Goal: Information Seeking & Learning: Learn about a topic

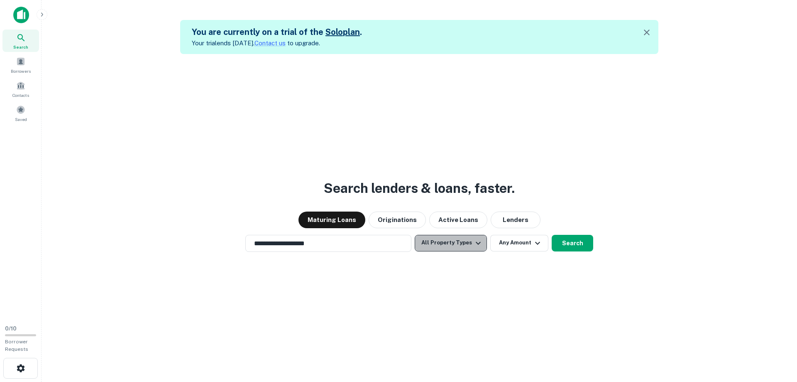
click at [474, 239] on icon "button" at bounding box center [478, 243] width 10 height 10
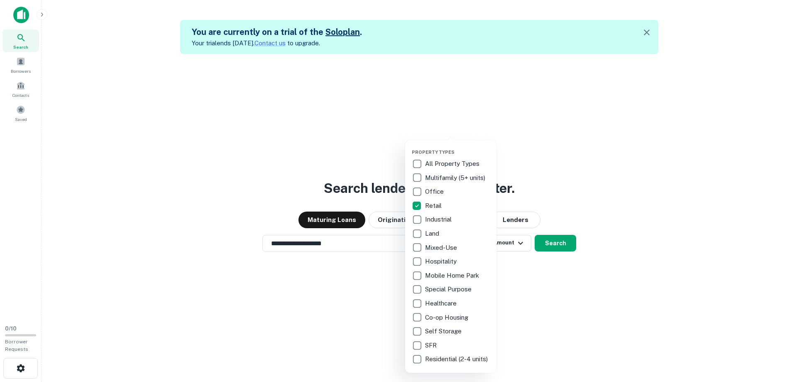
click at [556, 244] on div at bounding box center [398, 191] width 797 height 382
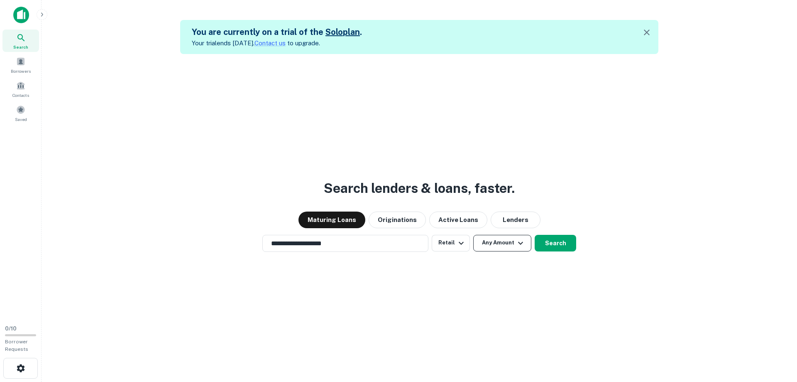
click at [521, 240] on icon "button" at bounding box center [521, 243] width 10 height 10
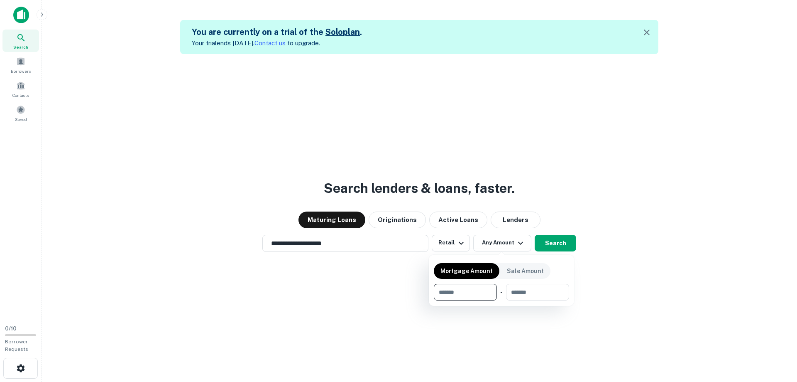
click at [448, 297] on input "number" at bounding box center [462, 292] width 57 height 17
type input "*******"
click at [569, 265] on div "Mortgage Amount Sale Amount ******* $5M ​ - ​" at bounding box center [501, 280] width 145 height 51
click at [557, 242] on div at bounding box center [398, 191] width 797 height 382
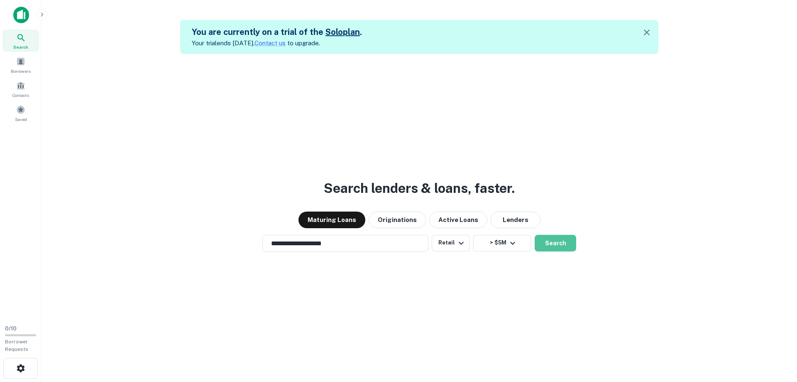
click at [557, 242] on button "Search" at bounding box center [556, 243] width 42 height 17
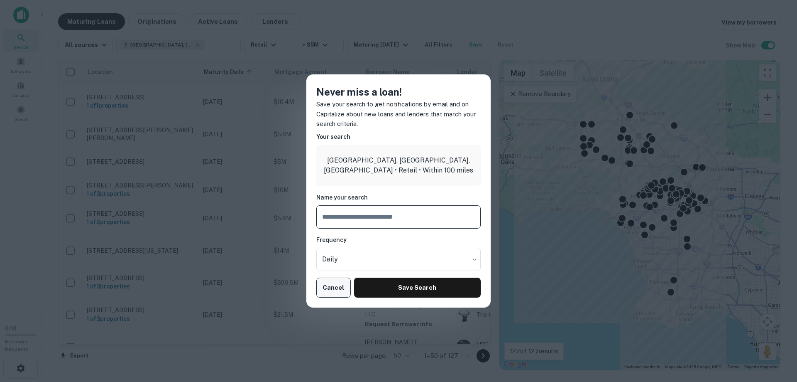
click at [332, 285] on button "Cancel" at bounding box center [333, 287] width 34 height 20
click at [335, 289] on button "Cancel" at bounding box center [333, 287] width 34 height 20
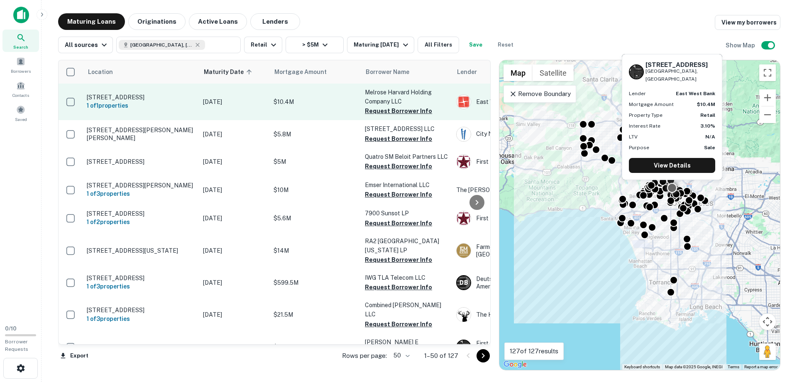
click at [123, 101] on p "4800 Melrose Ave Los Angeles, CA90029" at bounding box center [141, 96] width 108 height 7
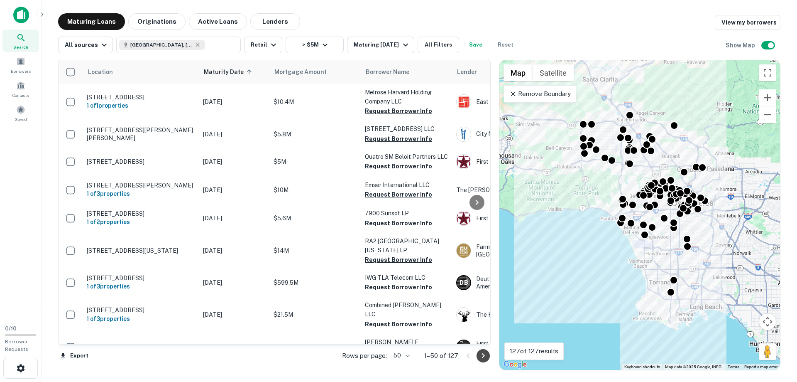
click at [482, 355] on icon "Go to next page" at bounding box center [483, 355] width 10 height 10
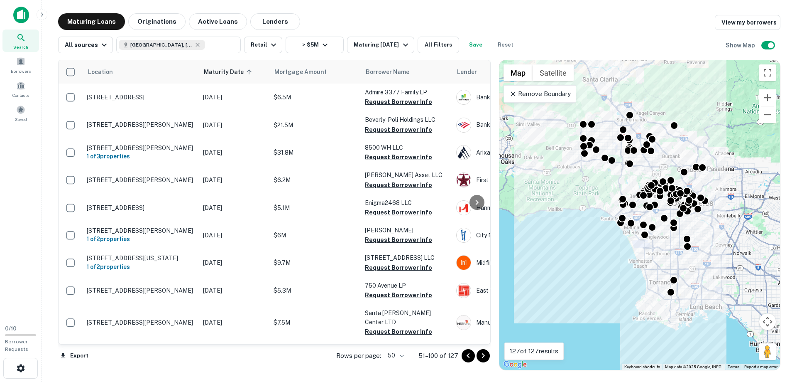
click at [468, 355] on icon "Go to previous page" at bounding box center [468, 355] width 10 height 10
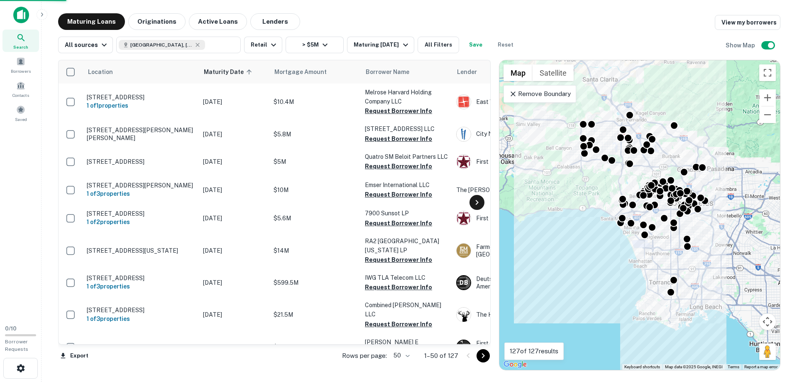
click at [479, 202] on icon at bounding box center [477, 202] width 10 height 10
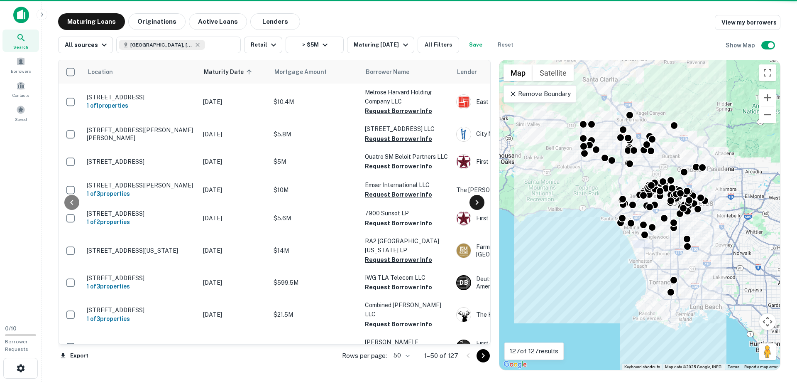
scroll to position [0, 349]
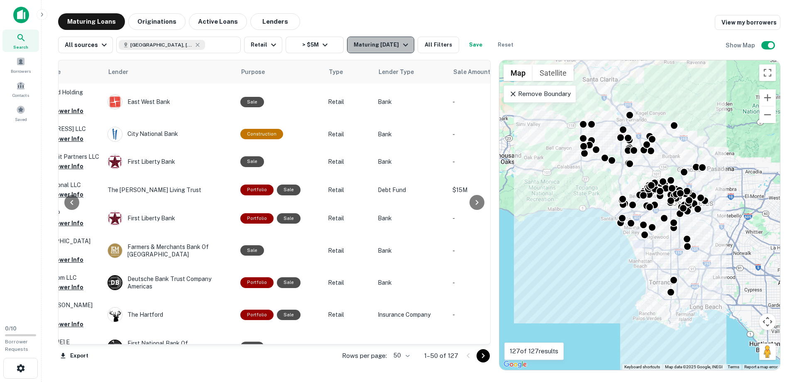
click at [403, 46] on icon "button" at bounding box center [405, 45] width 5 height 3
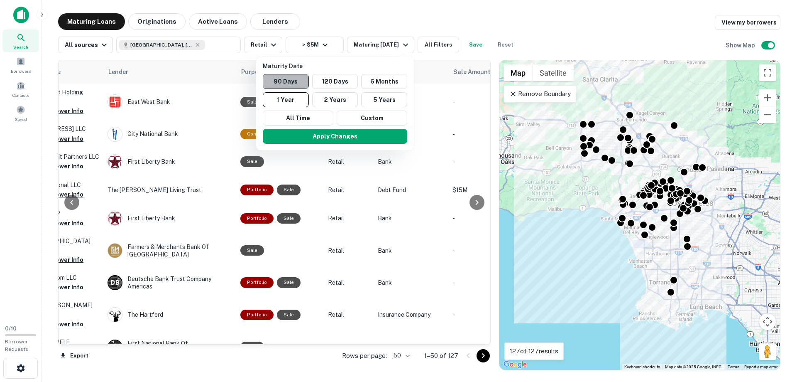
click at [282, 80] on button "90 Days" at bounding box center [286, 81] width 46 height 15
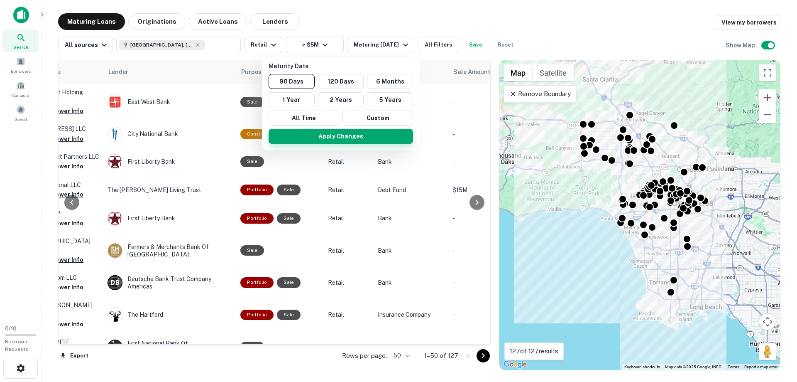
click at [338, 135] on button "Apply Changes" at bounding box center [341, 136] width 144 height 15
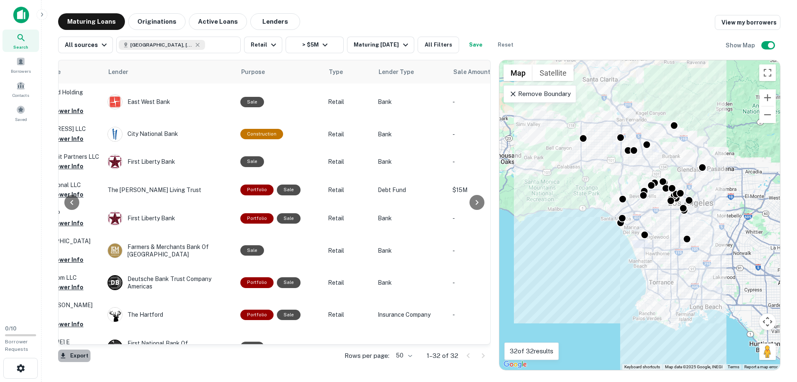
click at [72, 357] on button "Export" at bounding box center [74, 355] width 32 height 12
click at [104, 365] on li "Export as Excel (.xlsx)" at bounding box center [105, 364] width 94 height 15
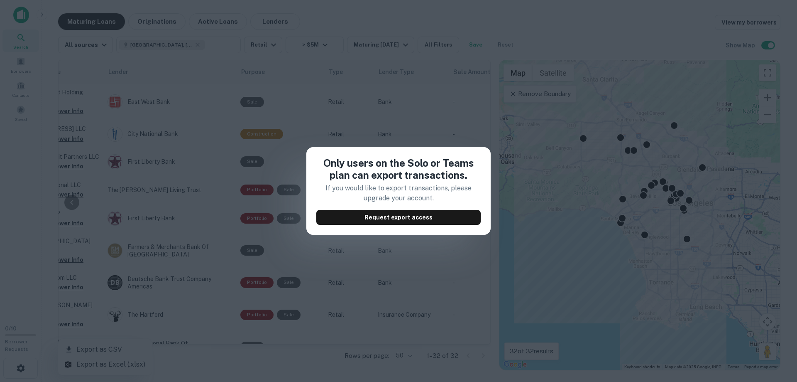
click at [474, 259] on div "Only users on the Solo or Teams plan can export transactions. If you would like…" at bounding box center [398, 191] width 797 height 382
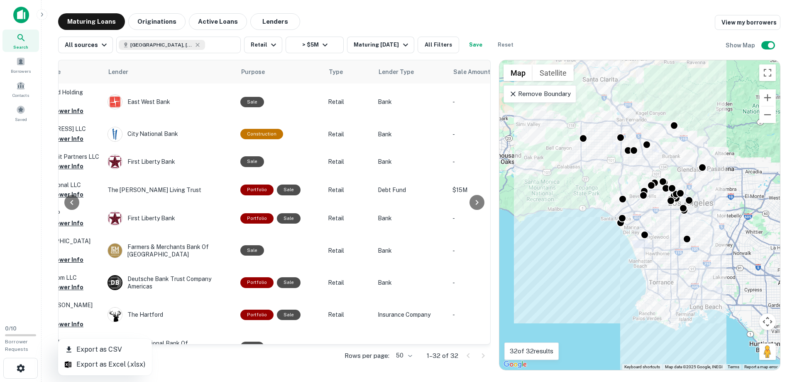
click at [70, 204] on div at bounding box center [398, 191] width 797 height 382
click at [70, 204] on icon at bounding box center [72, 202] width 10 height 10
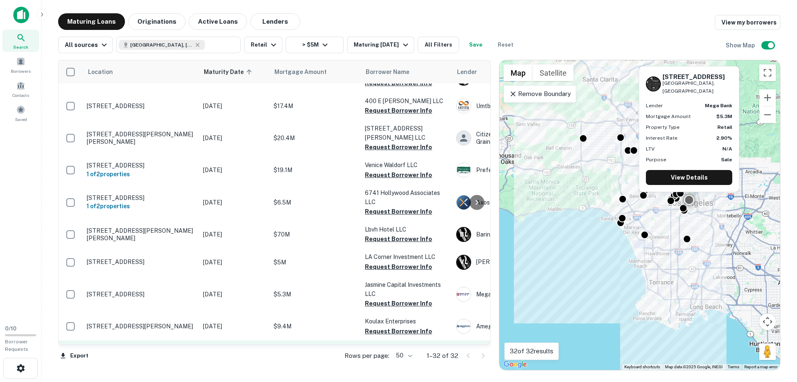
scroll to position [426, 0]
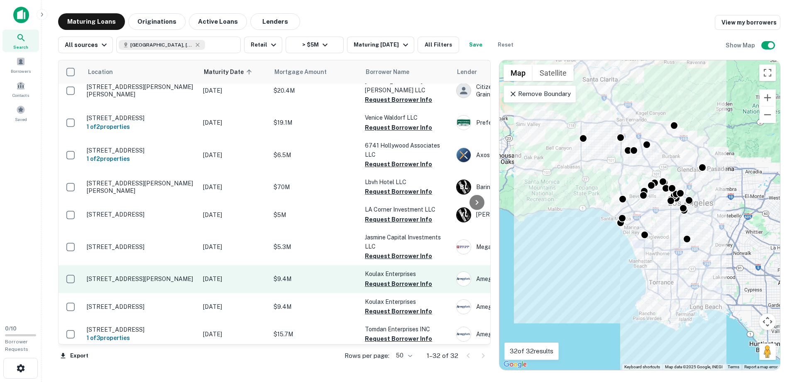
drag, startPoint x: 197, startPoint y: 264, endPoint x: 103, endPoint y: 258, distance: 93.6
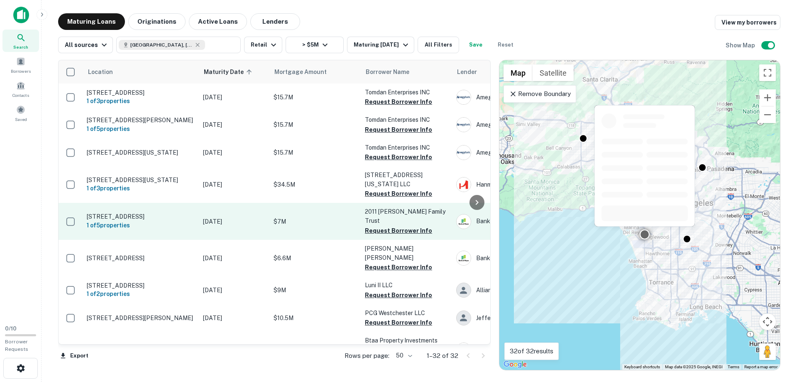
scroll to position [688, 0]
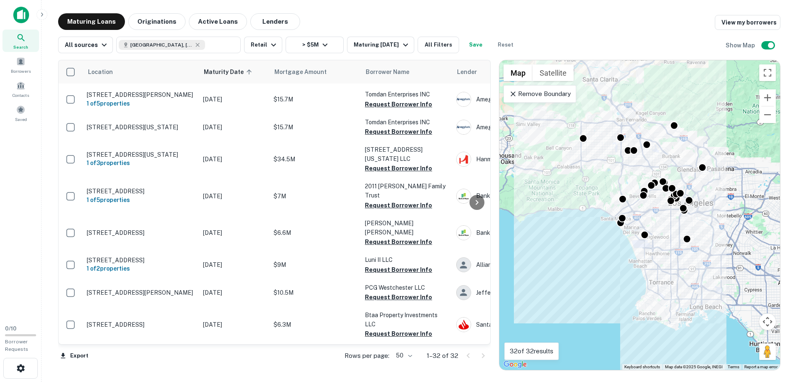
click at [483, 353] on div at bounding box center [476, 355] width 28 height 13
click at [196, 44] on icon at bounding box center [198, 45] width 4 height 4
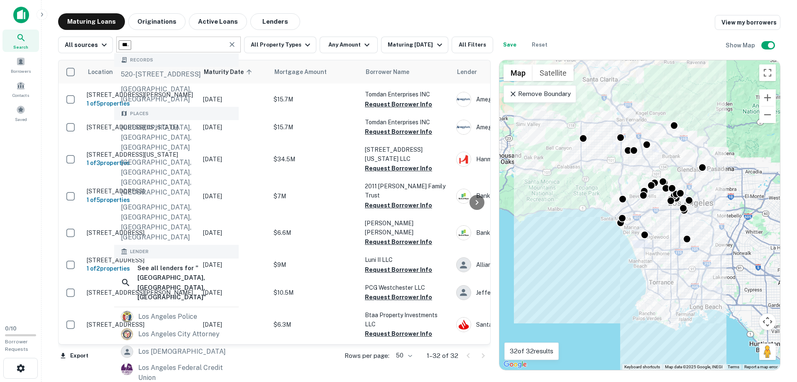
click at [131, 46] on input "**********" at bounding box center [125, 45] width 12 height 10
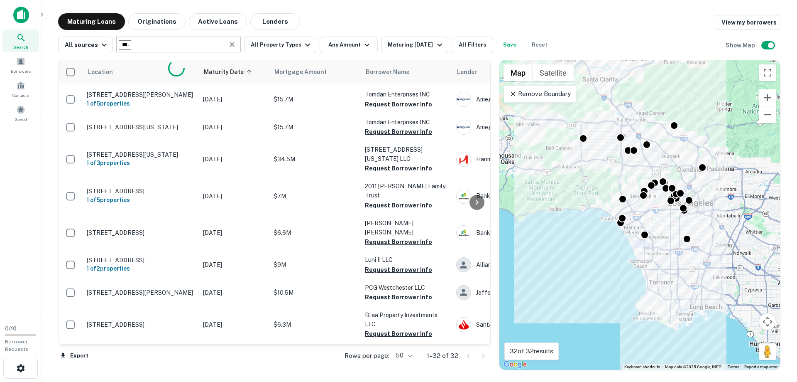
type input "**********"
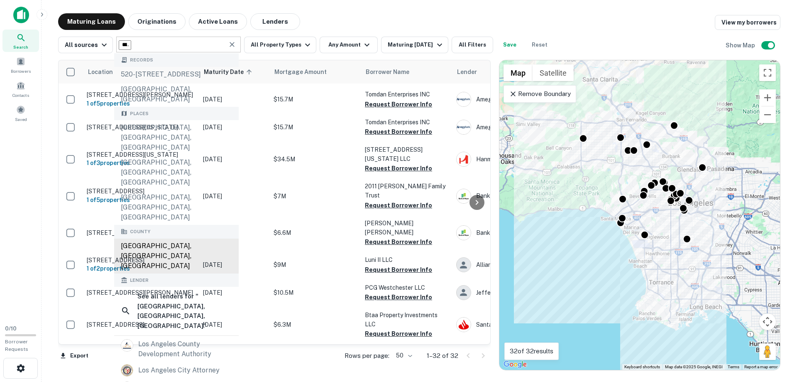
click at [182, 238] on div "Los Angeles County, CA, USA" at bounding box center [176, 255] width 125 height 35
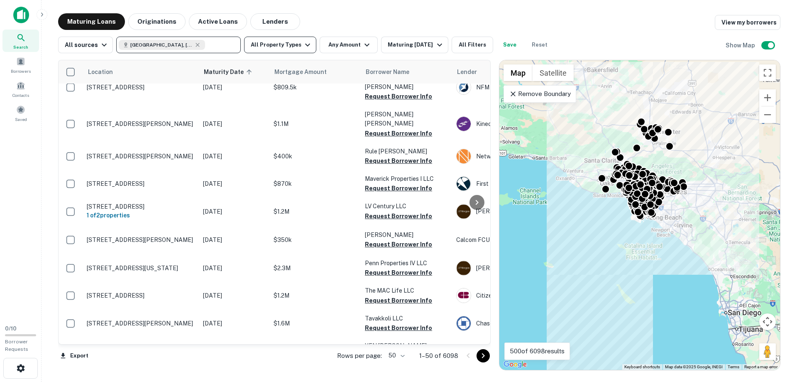
click at [280, 47] on button "All Property Types" at bounding box center [280, 45] width 72 height 17
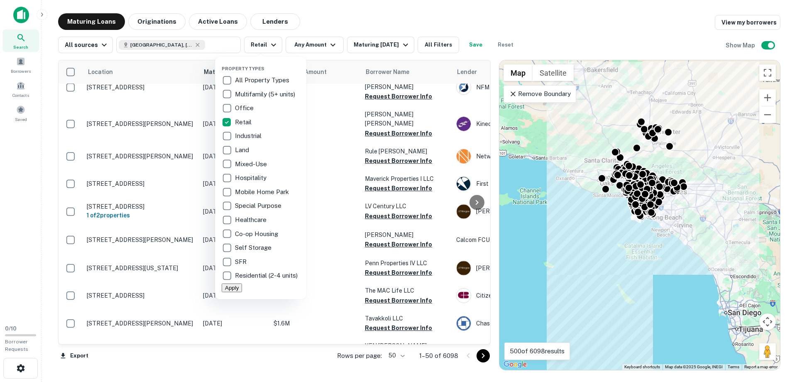
click at [313, 44] on div at bounding box center [398, 191] width 797 height 382
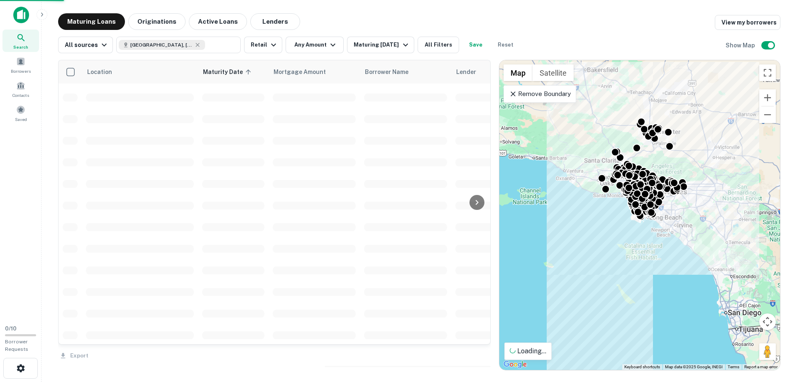
click at [328, 44] on div at bounding box center [398, 191] width 797 height 382
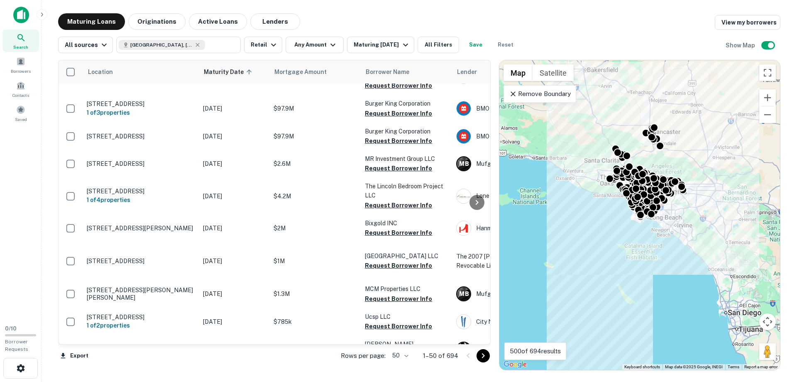
click at [328, 44] on icon "button" at bounding box center [333, 45] width 10 height 10
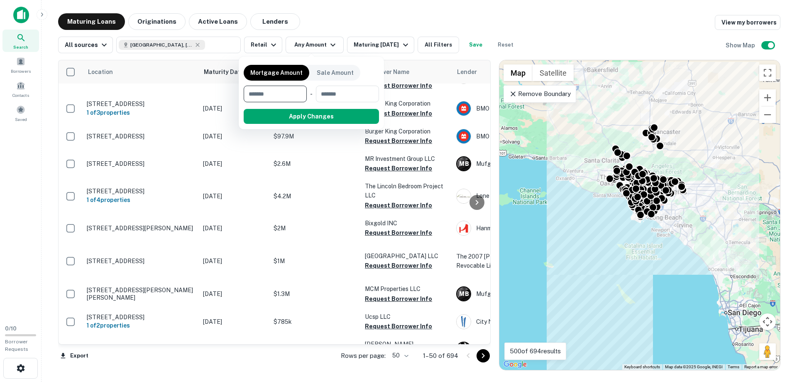
click at [274, 89] on input "number" at bounding box center [272, 94] width 57 height 17
type input "*******"
click at [365, 42] on div at bounding box center [398, 191] width 797 height 382
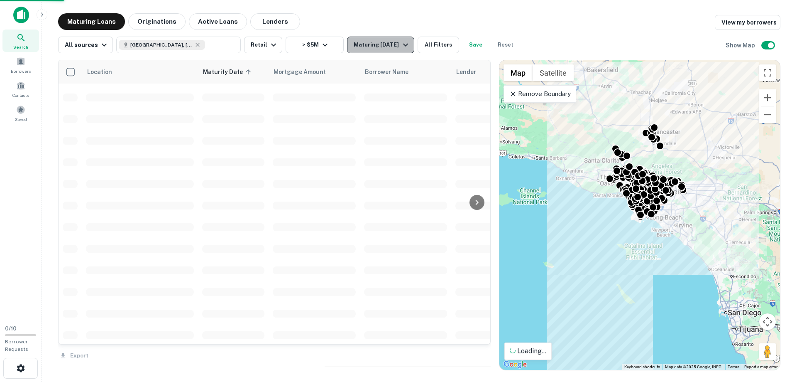
click at [408, 44] on icon "button" at bounding box center [405, 45] width 5 height 3
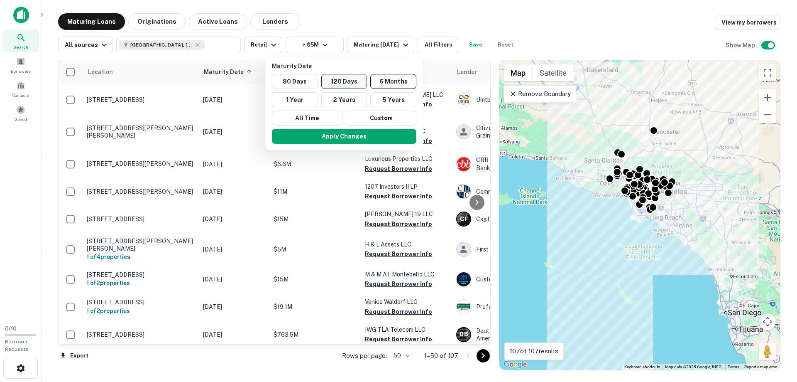
click at [344, 81] on button "120 Days" at bounding box center [344, 81] width 46 height 15
click at [333, 135] on button "Apply Changes" at bounding box center [343, 136] width 144 height 15
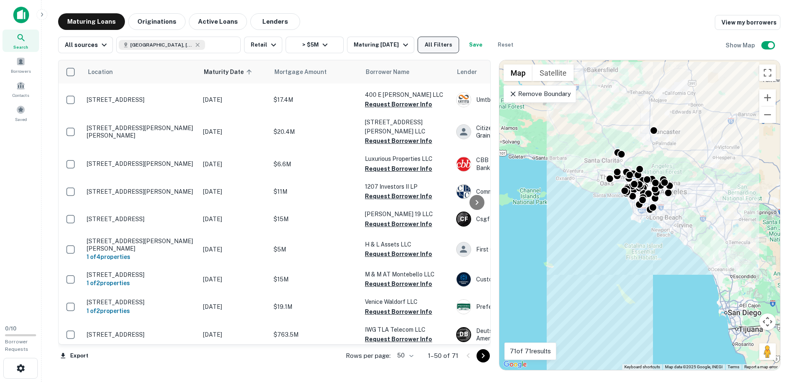
click at [445, 44] on button "All Filters" at bounding box center [439, 45] width 42 height 17
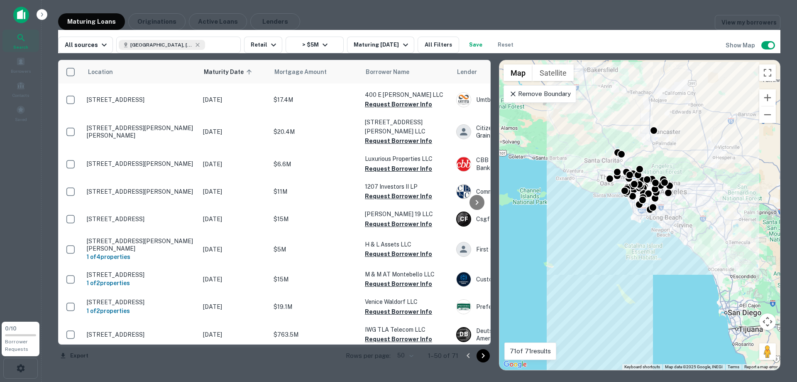
scroll to position [432, 0]
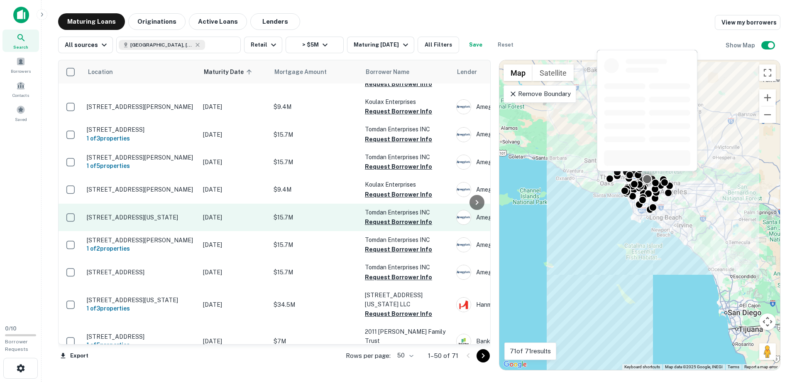
scroll to position [1209, 0]
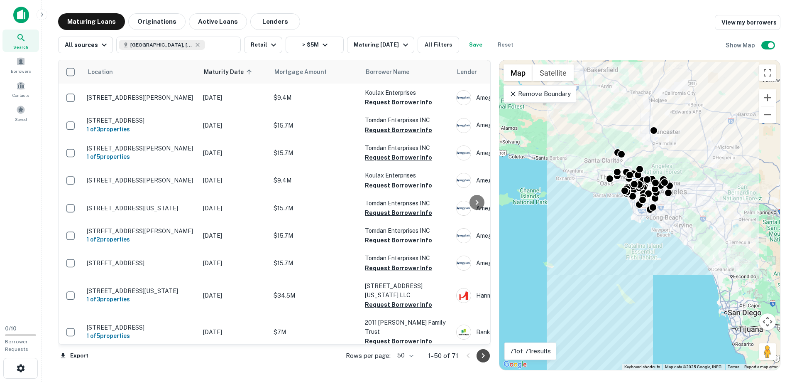
click at [485, 356] on icon "Go to next page" at bounding box center [483, 355] width 10 height 10
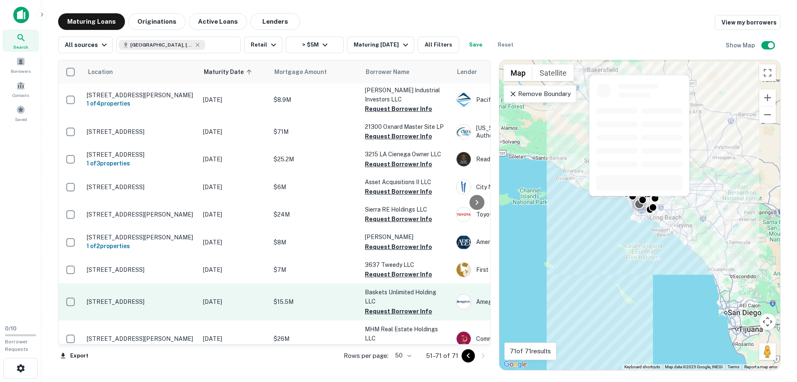
scroll to position [389, 0]
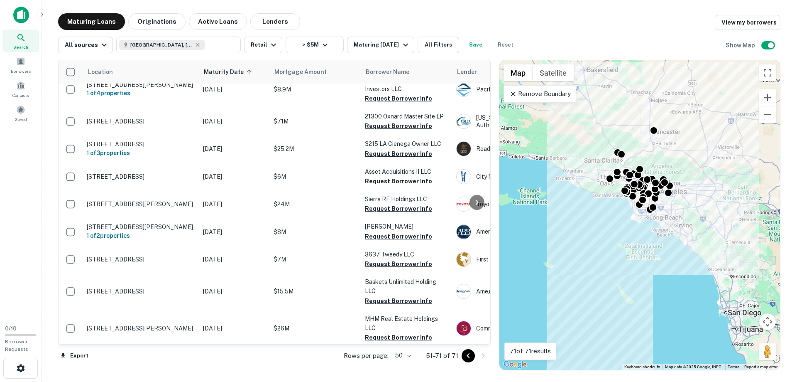
drag, startPoint x: 194, startPoint y: 45, endPoint x: 157, endPoint y: 42, distance: 37.1
click at [194, 45] on icon at bounding box center [197, 45] width 7 height 7
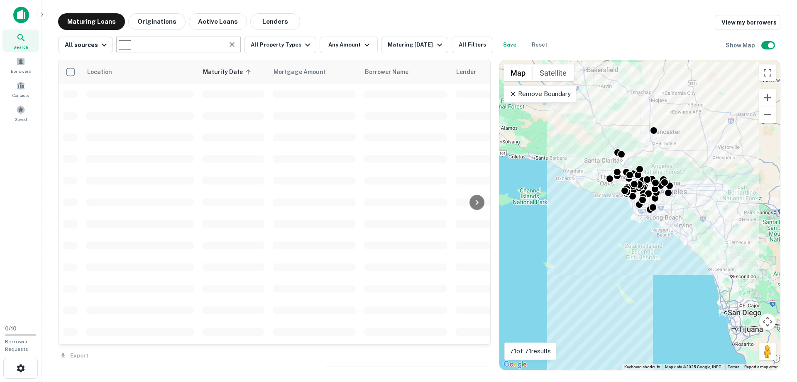
type input "**********"
click at [131, 42] on input "**********" at bounding box center [125, 45] width 12 height 10
click at [131, 46] on input "**********" at bounding box center [125, 45] width 12 height 10
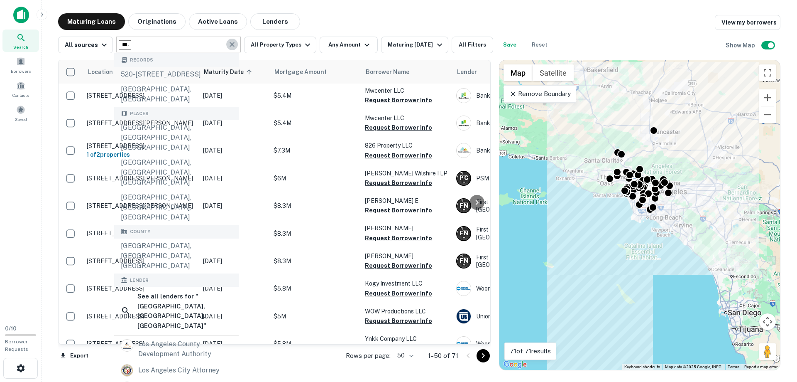
click at [228, 43] on icon "Clear" at bounding box center [232, 44] width 8 height 8
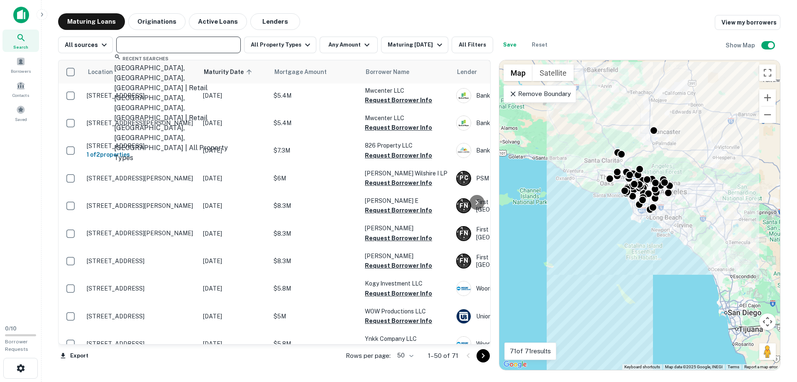
click at [165, 47] on input "text" at bounding box center [178, 45] width 118 height 12
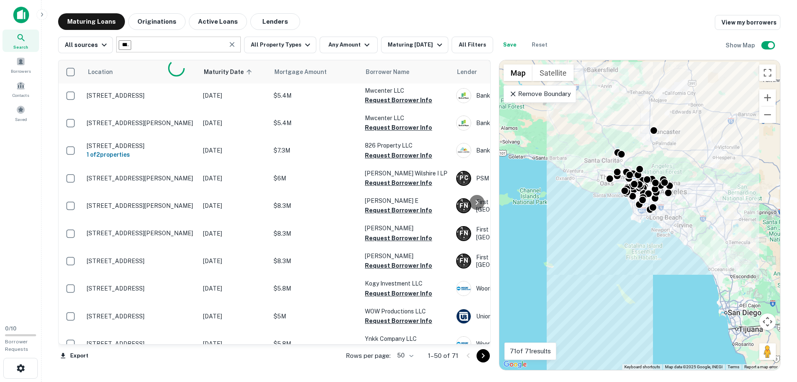
type input "**********"
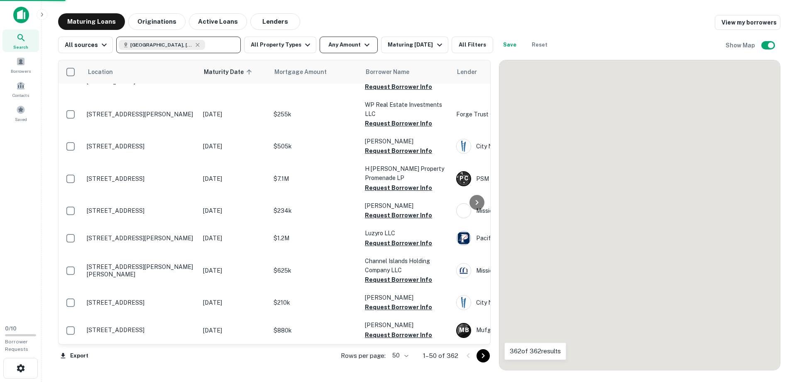
click at [336, 42] on button "Any Amount" at bounding box center [349, 45] width 58 height 17
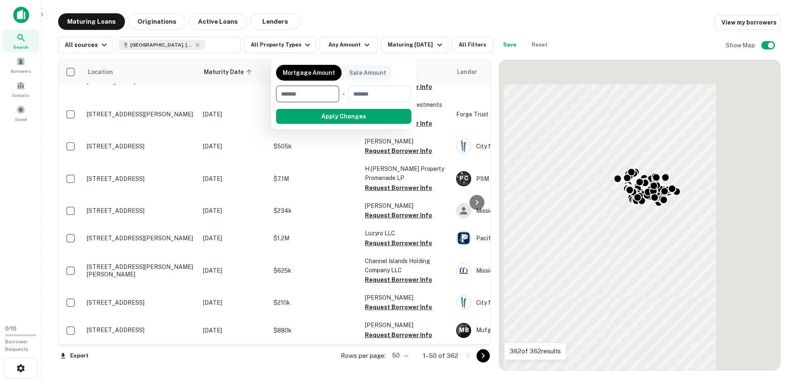
click at [304, 91] on input "number" at bounding box center [304, 94] width 57 height 17
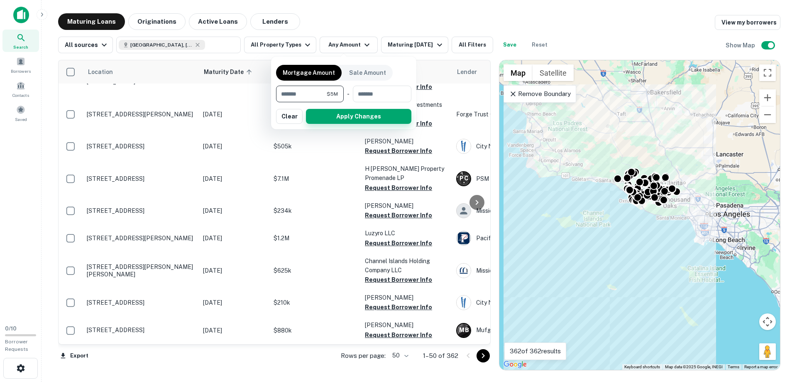
type input "*******"
click at [346, 112] on button "Apply Changes" at bounding box center [358, 116] width 105 height 15
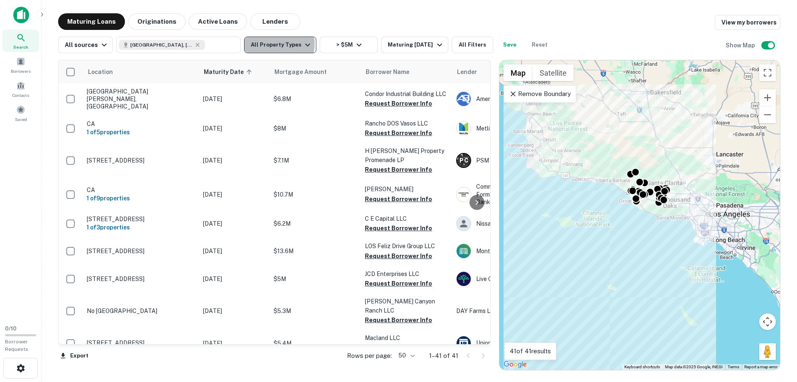
click at [270, 44] on button "All Property Types" at bounding box center [280, 45] width 72 height 17
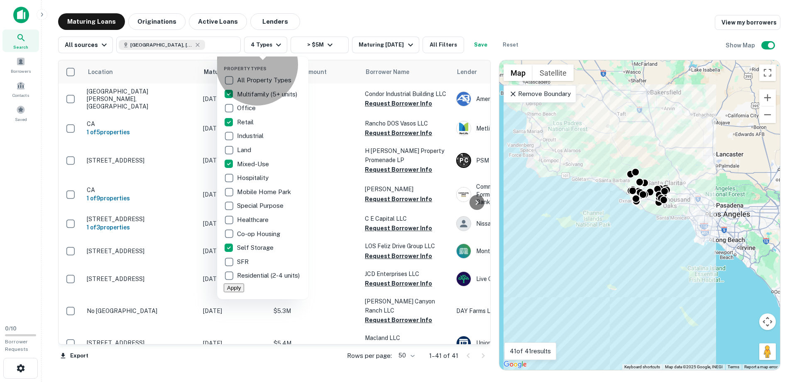
click at [244, 292] on button "Apply" at bounding box center [234, 287] width 20 height 9
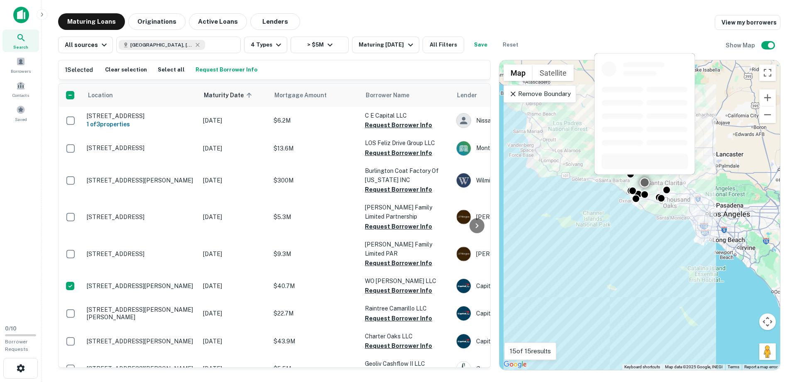
scroll to position [95, 0]
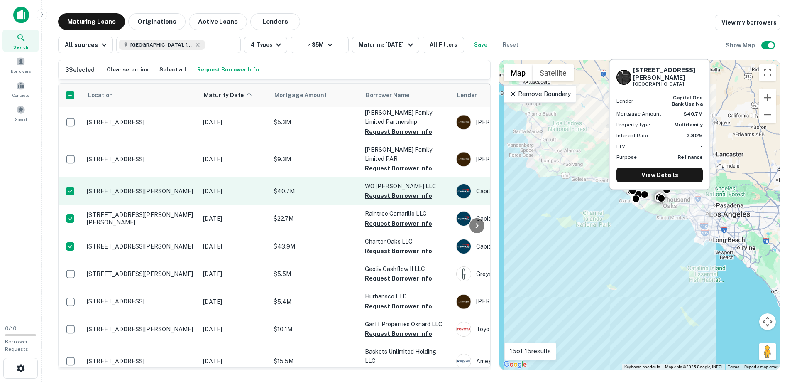
click at [136, 190] on p "426 E Wilbur Rd Thousand Oaks, CA91360" at bounding box center [141, 190] width 108 height 7
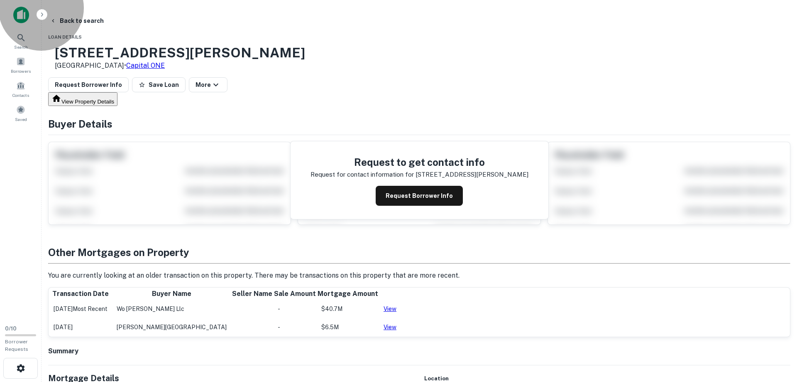
click at [117, 106] on button "View Property Details" at bounding box center [82, 99] width 69 height 14
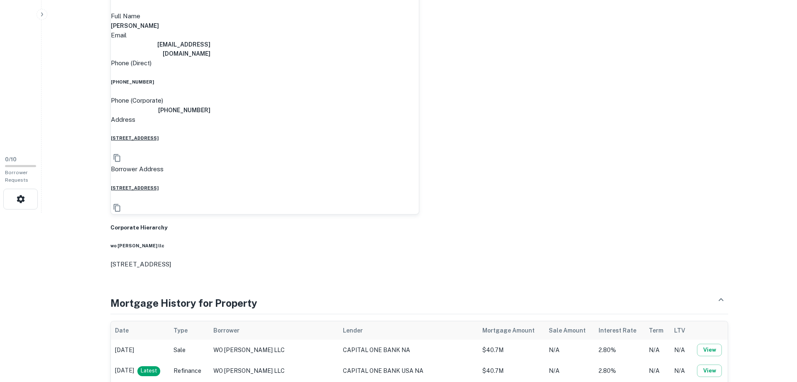
scroll to position [169, 0]
click at [715, 364] on button "View" at bounding box center [709, 370] width 25 height 12
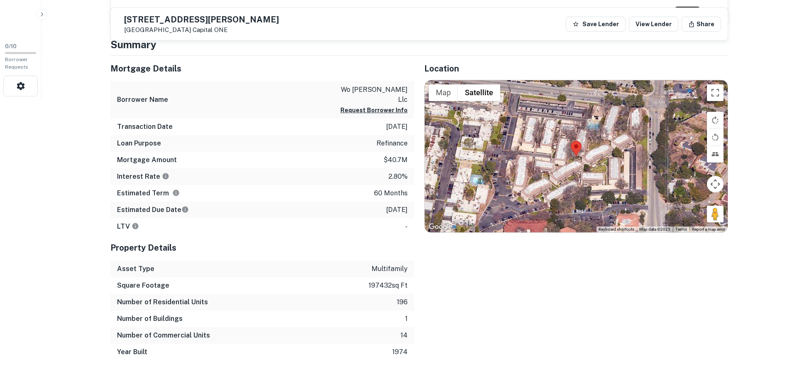
scroll to position [296, 0]
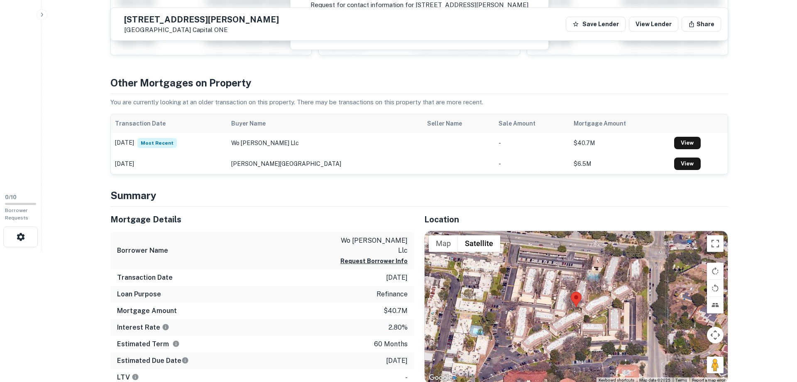
scroll to position [0, 0]
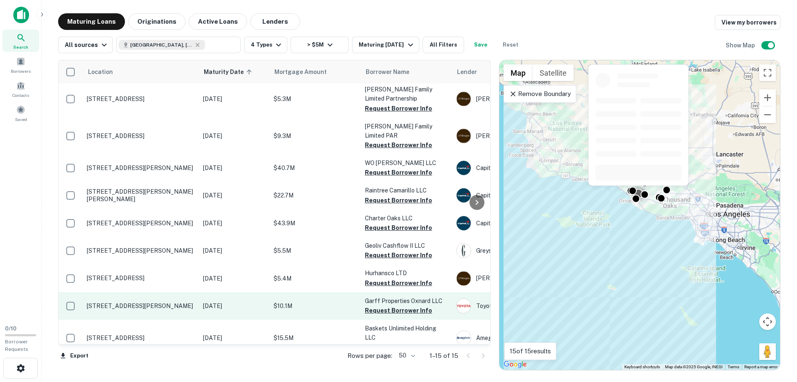
scroll to position [199, 0]
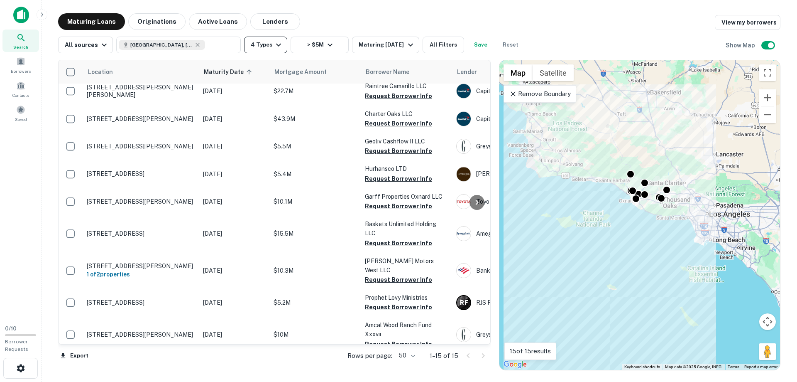
click at [276, 46] on icon "button" at bounding box center [278, 45] width 5 height 3
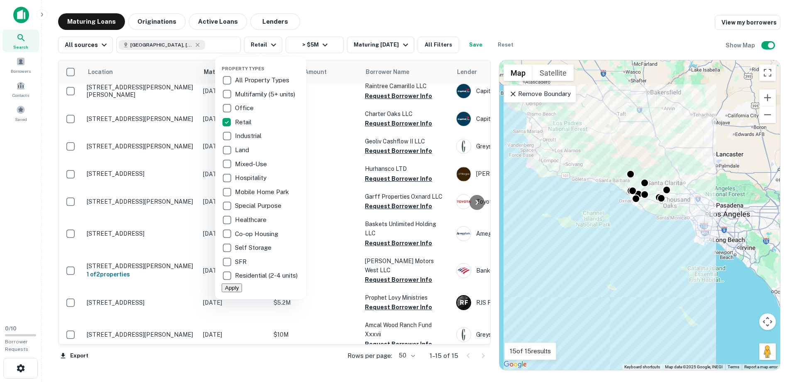
click at [242, 292] on button "Apply" at bounding box center [232, 287] width 20 height 9
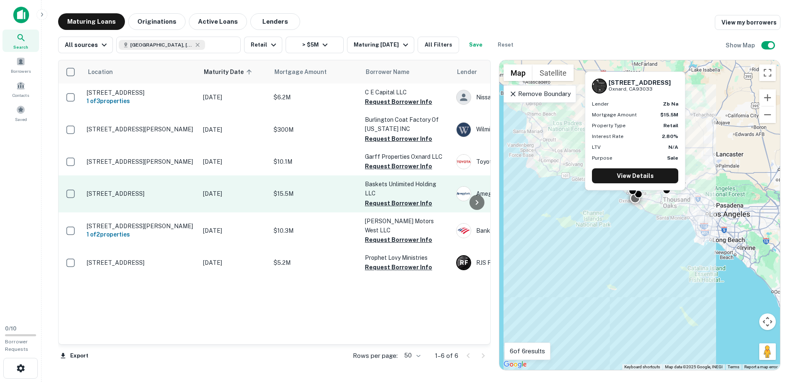
click at [107, 190] on p "1445 W Channel Islands Blvd Oxnard, CA93033" at bounding box center [141, 193] width 108 height 7
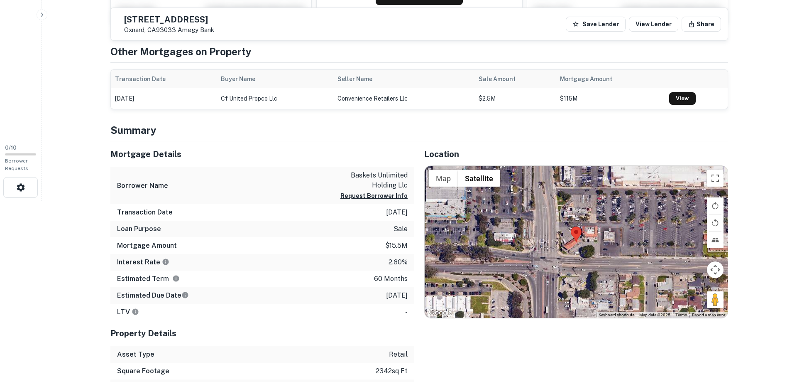
scroll to position [254, 0]
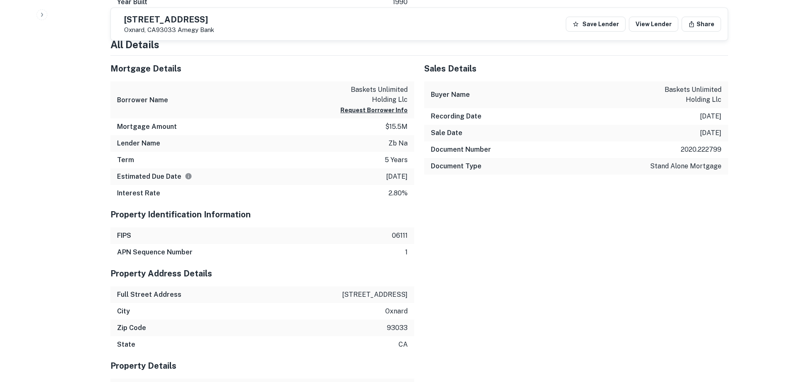
scroll to position [593, 0]
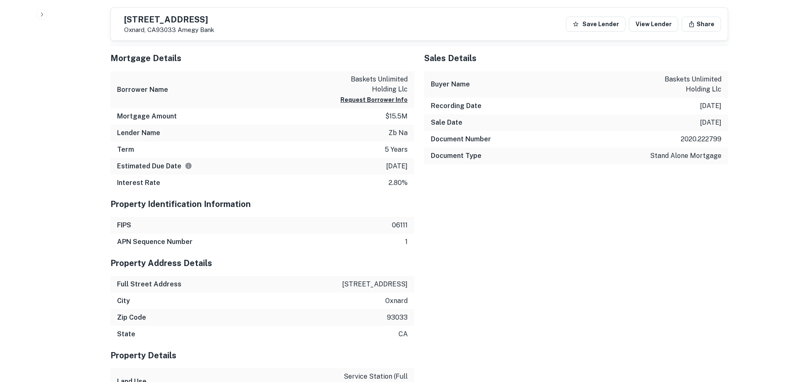
click at [684, 263] on div "Mortgage Details Borrower Name baskets unlimited holding llc Request Borrower I…" at bounding box center [414, 389] width 628 height 688
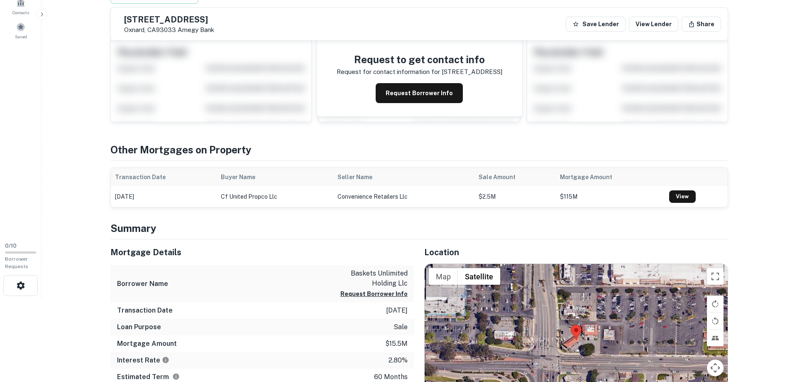
scroll to position [22, 0]
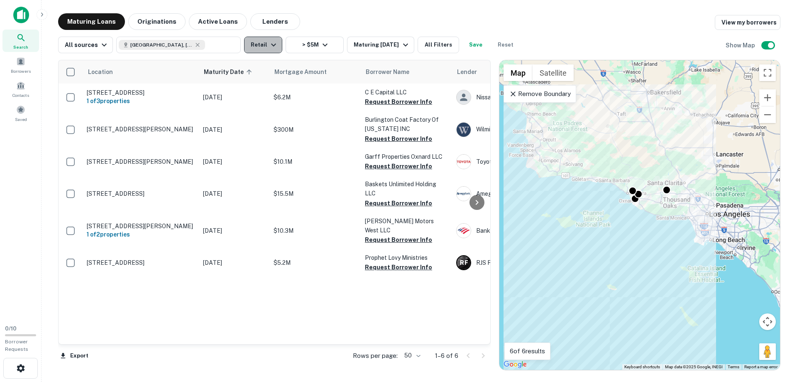
click at [271, 45] on icon "button" at bounding box center [273, 45] width 5 height 3
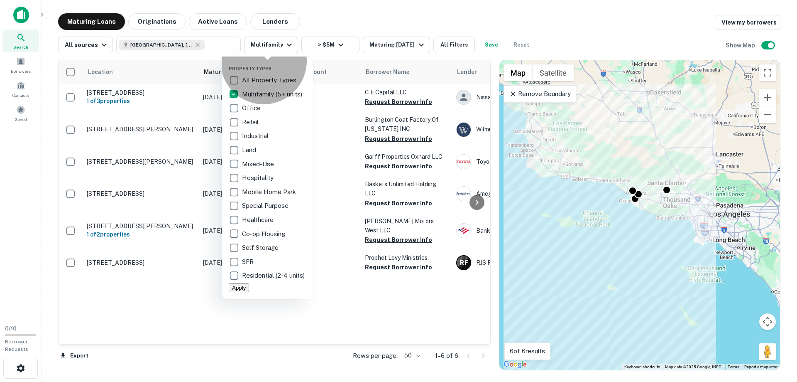
click at [249, 292] on button "Apply" at bounding box center [239, 287] width 20 height 9
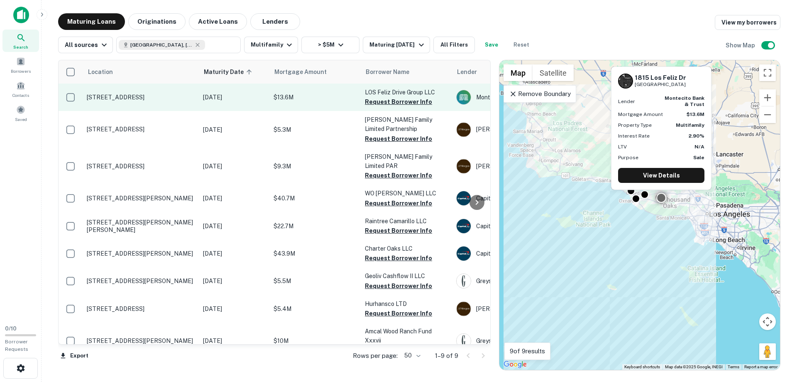
click at [113, 96] on p "1815 Los Feliz Dr Thousand Oaks, CA91362" at bounding box center [141, 96] width 108 height 7
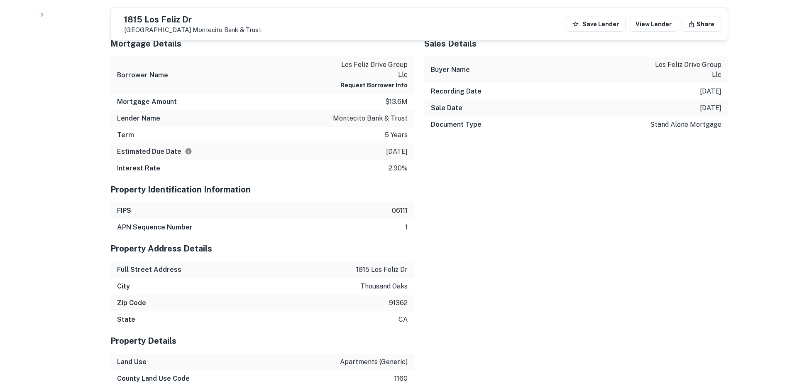
scroll to position [621, 0]
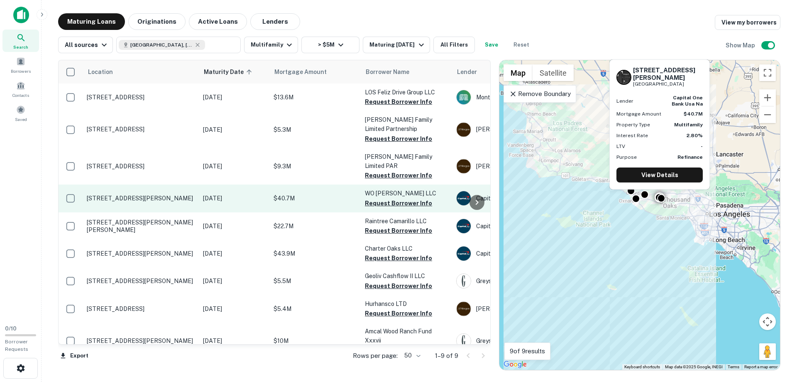
click at [94, 198] on p "426 E Wilbur Rd Thousand Oaks, CA91360" at bounding box center [141, 197] width 108 height 7
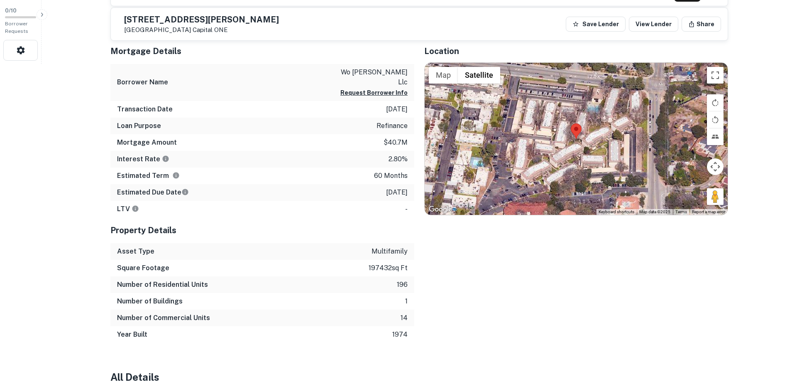
scroll to position [296, 0]
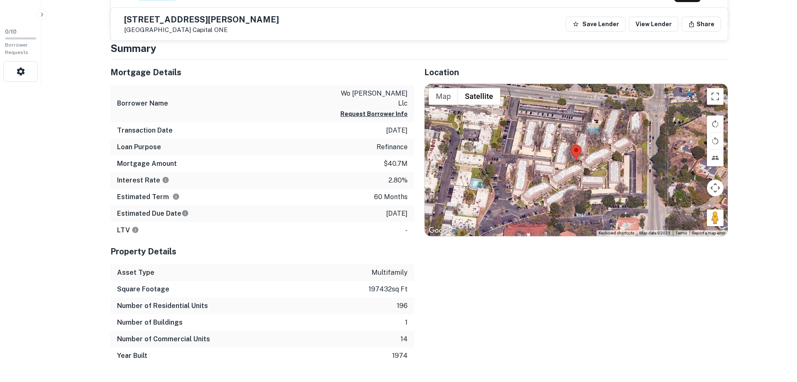
click at [260, 315] on div "Number of Buildings 1" at bounding box center [262, 322] width 304 height 17
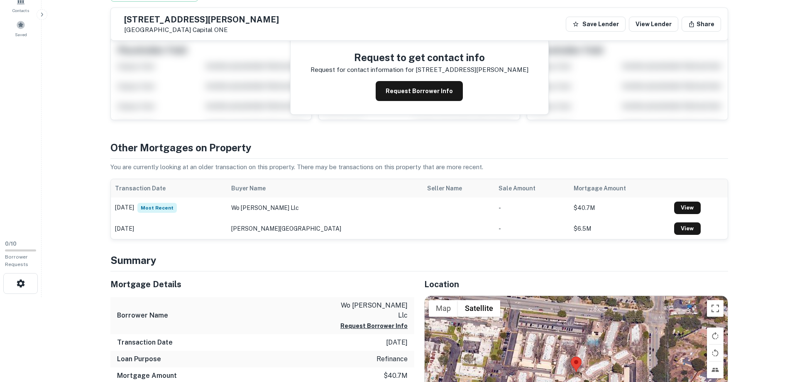
scroll to position [0, 0]
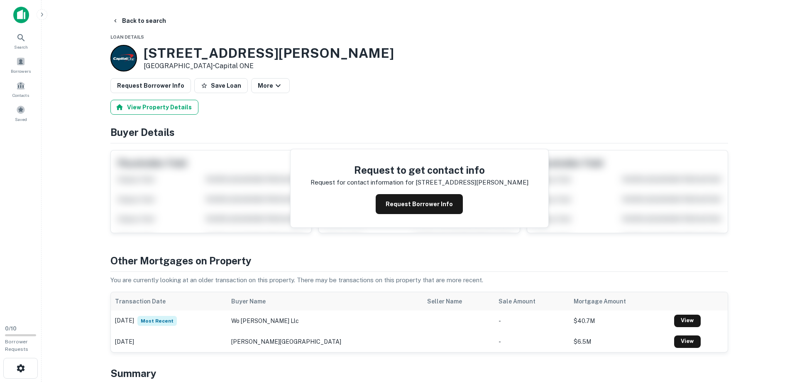
click at [141, 107] on button "View Property Details" at bounding box center [154, 107] width 88 height 15
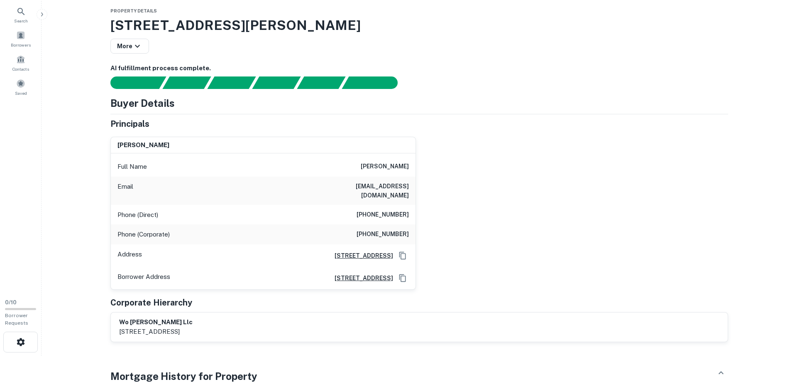
scroll to position [42, 0]
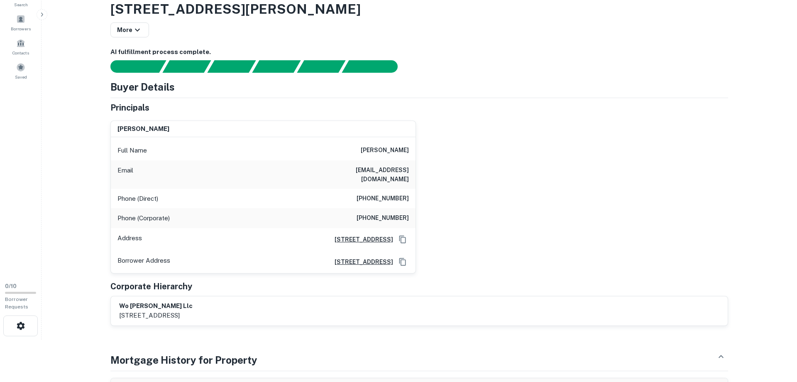
click at [349, 171] on h6 "mjmoy@qwmedia.com" at bounding box center [359, 174] width 100 height 18
drag, startPoint x: 368, startPoint y: 149, endPoint x: 413, endPoint y: 155, distance: 44.8
click at [413, 155] on div "Full Name marianne j moy" at bounding box center [263, 150] width 305 height 20
copy h6 "marianne j moy"
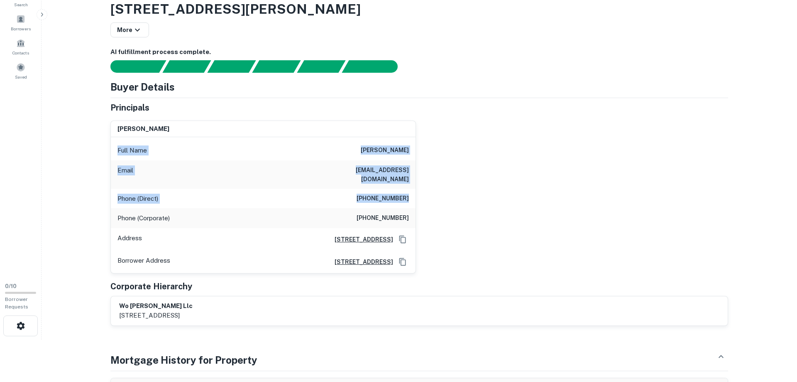
drag, startPoint x: 119, startPoint y: 149, endPoint x: 425, endPoint y: 191, distance: 309.2
click at [416, 191] on div "marianne j moy Full Name marianne j moy Email mjmoy@qwmedia.com Phone (Direct) …" at bounding box center [263, 196] width 306 height 153
copy div "Full Name marianne j moy Email mjmoy@qwmedia.com Phone (Direct) (808) 593-9016"
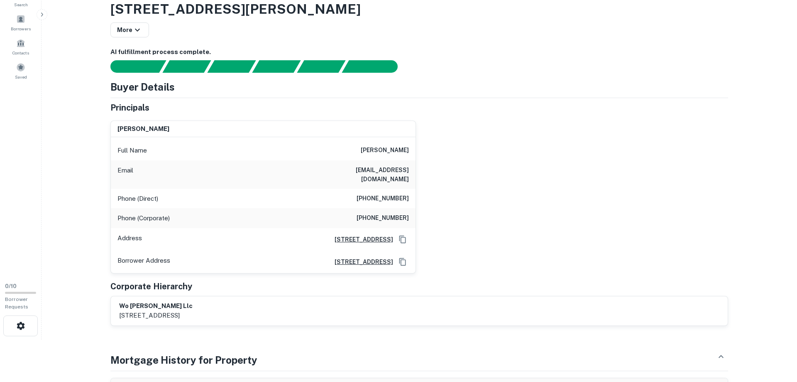
click at [515, 267] on div "Principals marianne j moy Full Name marianne j moy Email mjmoy@qwmedia.com Phon…" at bounding box center [419, 213] width 618 height 224
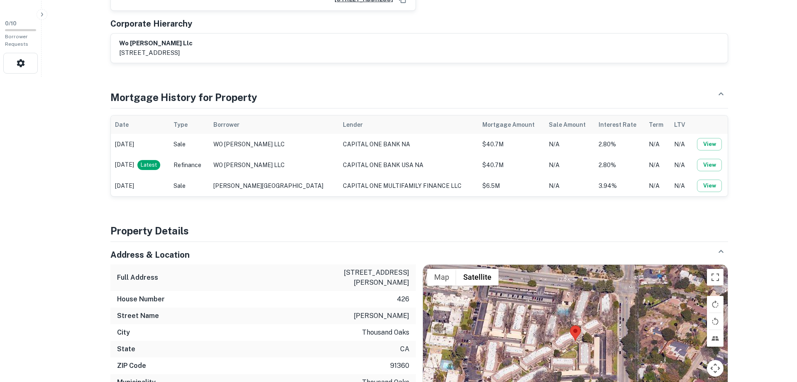
scroll to position [339, 0]
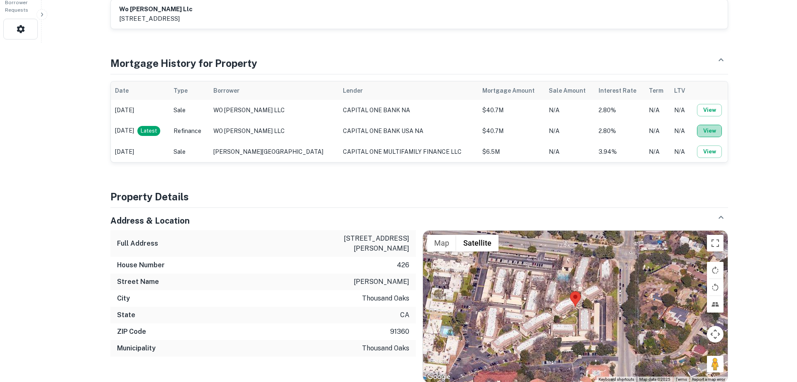
click at [711, 125] on button "View" at bounding box center [709, 131] width 25 height 12
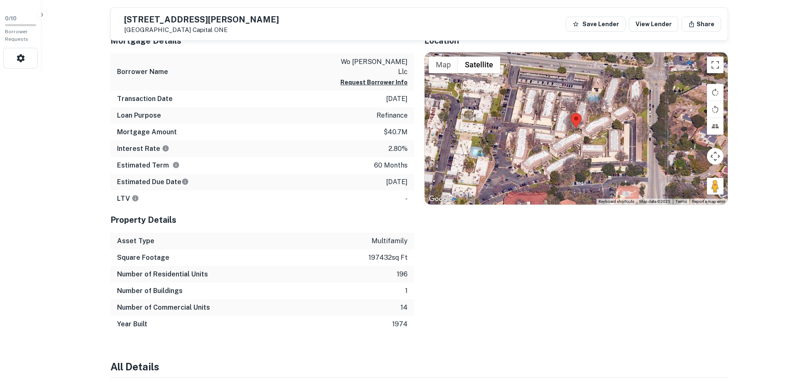
scroll to position [339, 0]
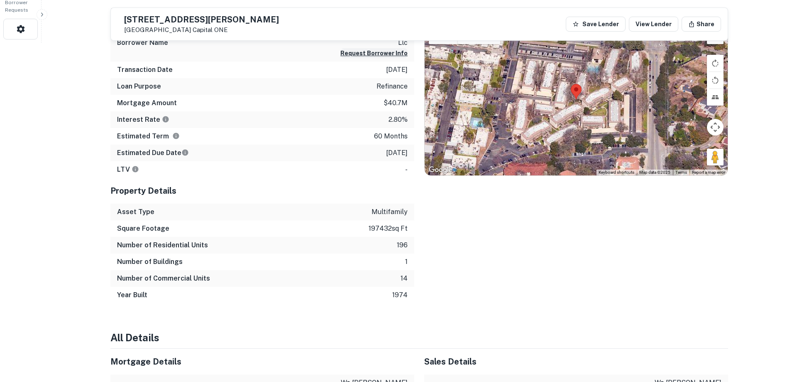
click at [378, 48] on button "Request Borrower Info" at bounding box center [373, 53] width 67 height 10
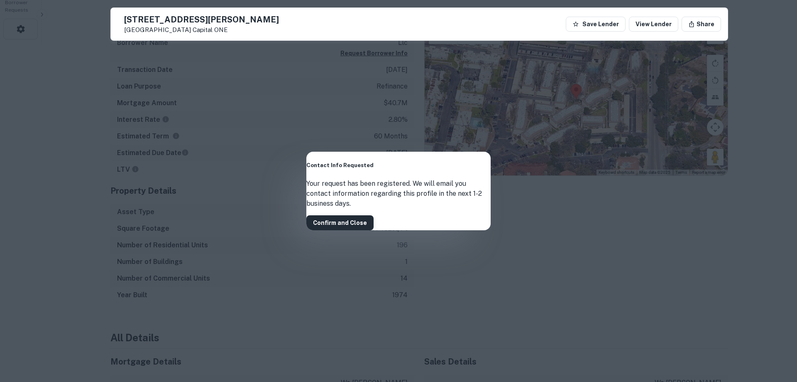
click at [374, 217] on button "Confirm and Close" at bounding box center [339, 222] width 67 height 15
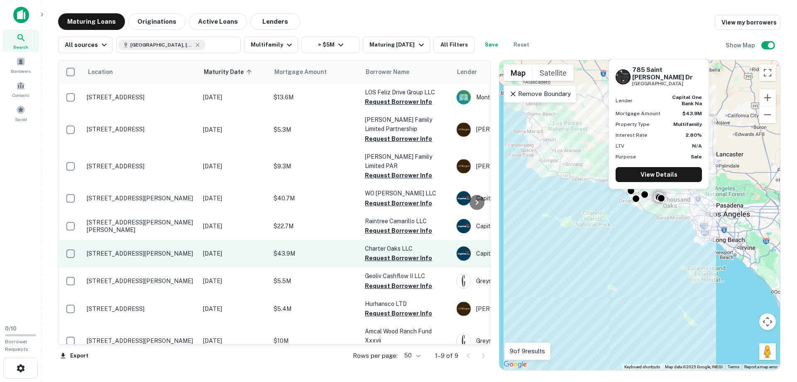
scroll to position [15, 0]
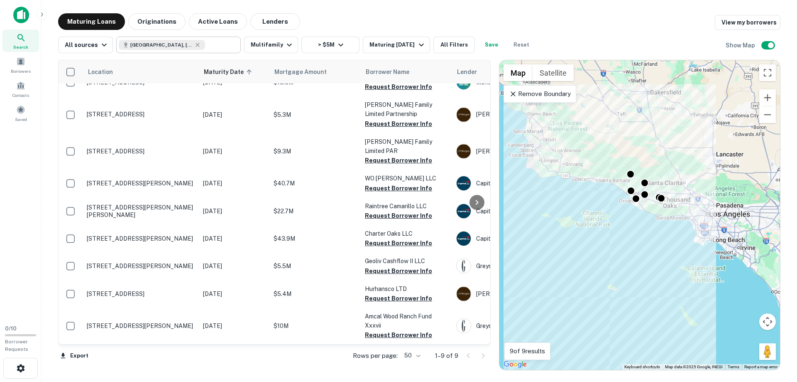
click at [194, 45] on icon at bounding box center [197, 45] width 7 height 7
type input "**********"
click at [131, 43] on input "**********" at bounding box center [125, 45] width 12 height 10
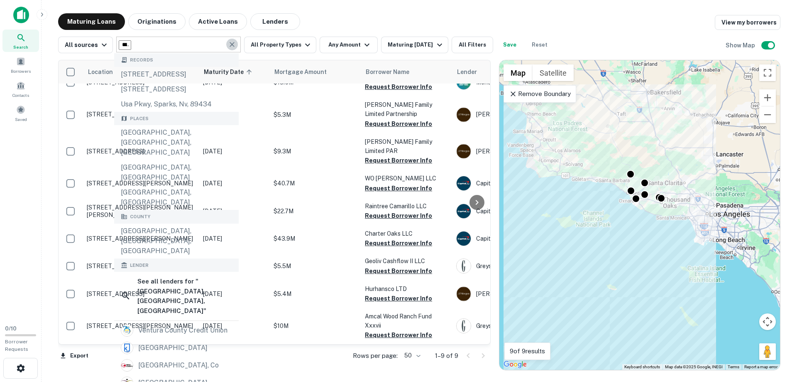
click at [230, 44] on icon "Clear" at bounding box center [232, 44] width 5 height 5
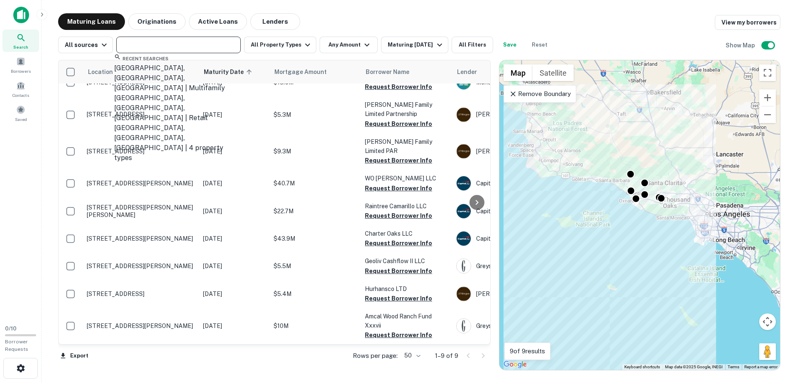
click at [204, 44] on input "text" at bounding box center [178, 45] width 118 height 12
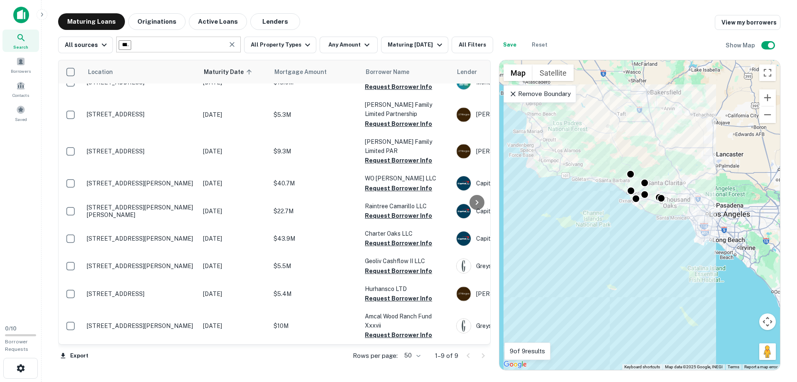
type input "**********"
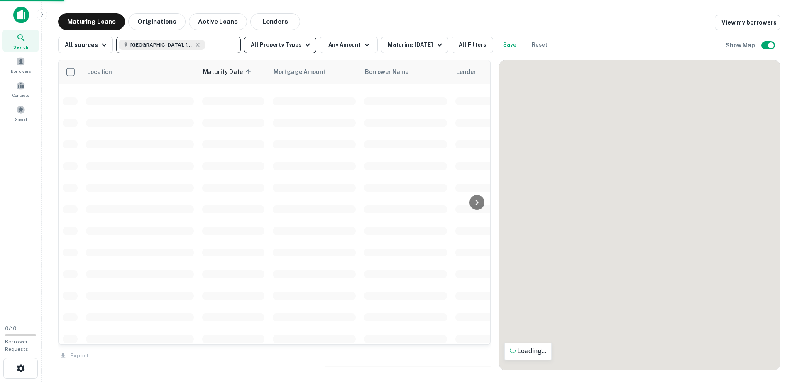
click at [303, 44] on icon "button" at bounding box center [308, 45] width 10 height 10
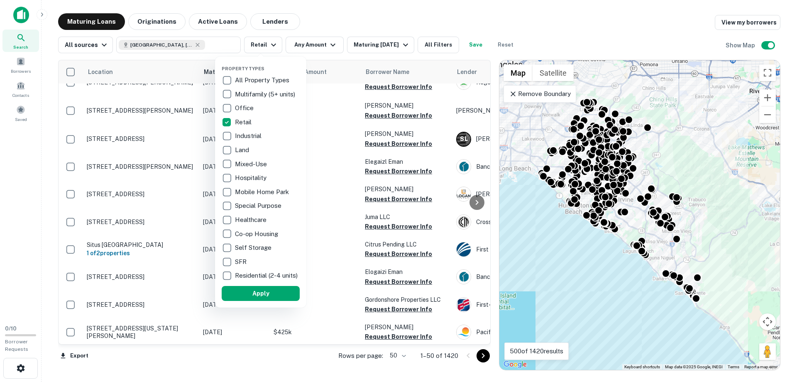
click at [324, 44] on div at bounding box center [398, 191] width 797 height 382
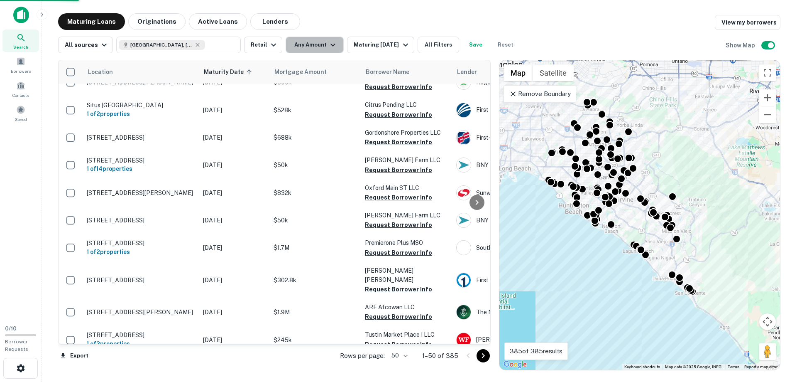
click at [329, 45] on icon "button" at bounding box center [333, 45] width 10 height 10
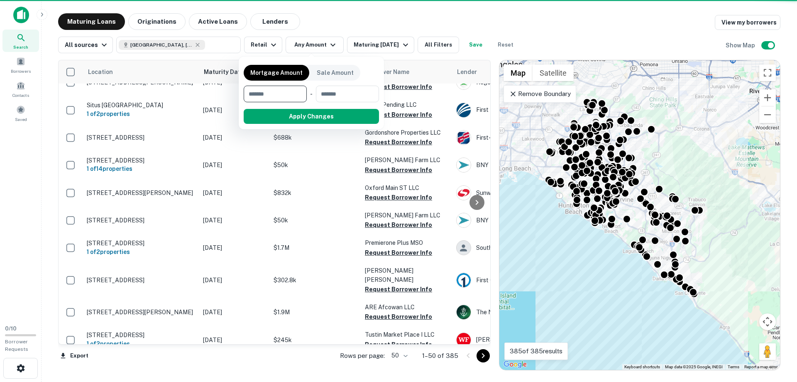
type input "*"
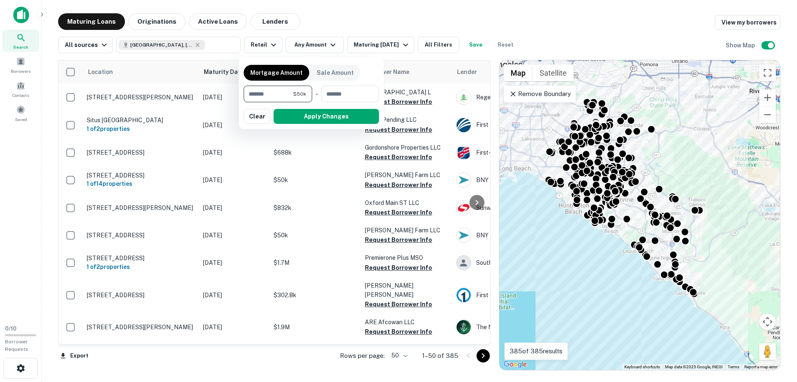
scroll to position [15, 0]
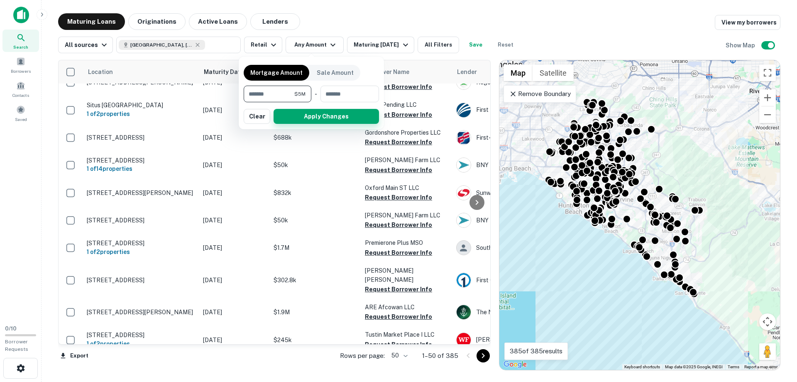
type input "*******"
click at [338, 117] on button "Apply Changes" at bounding box center [326, 116] width 105 height 15
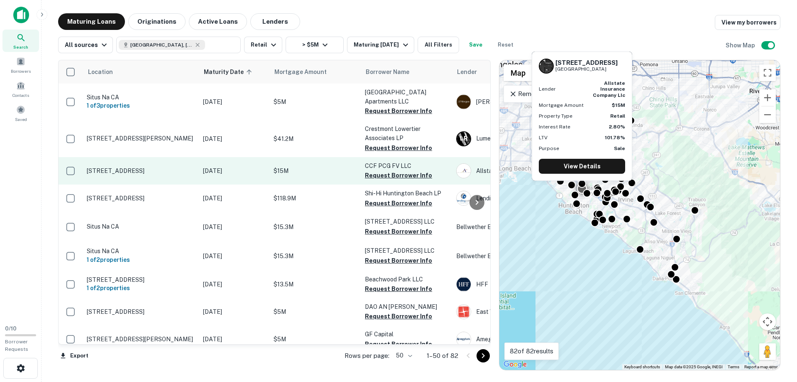
click at [118, 169] on p "17980 Magnolia St Fountain Valley, CA92708" at bounding box center [141, 170] width 108 height 7
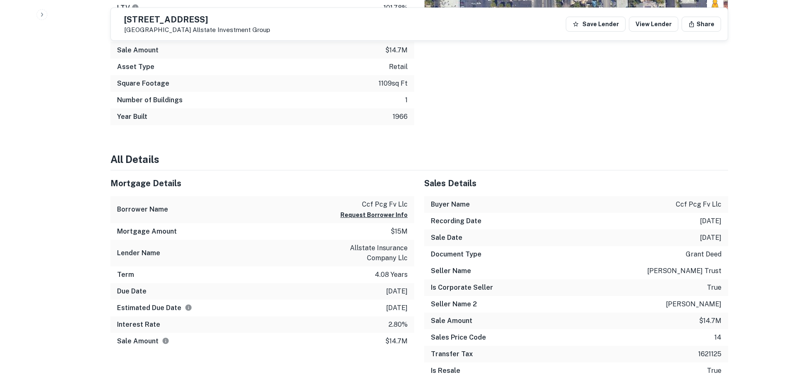
scroll to position [466, 0]
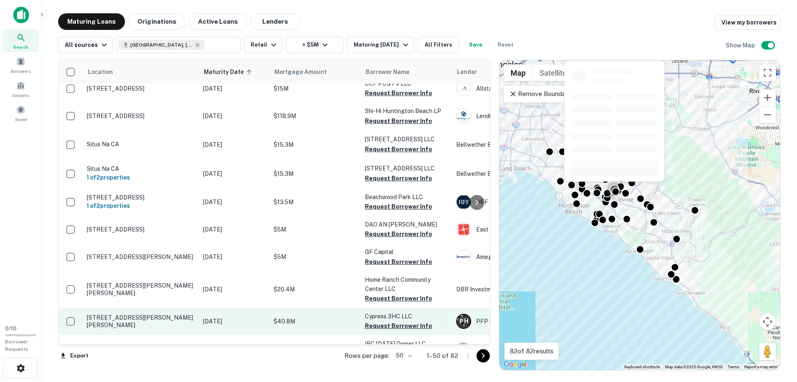
scroll to position [95, 0]
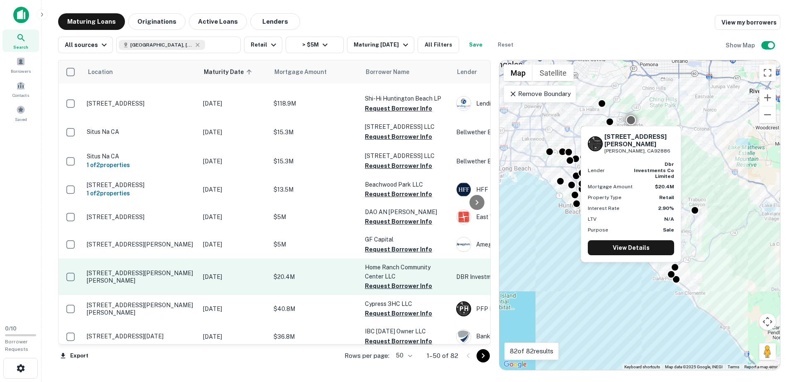
click at [103, 277] on p "18637 Yorba Linda Blvd Yorba Linda, CA92886" at bounding box center [141, 276] width 108 height 15
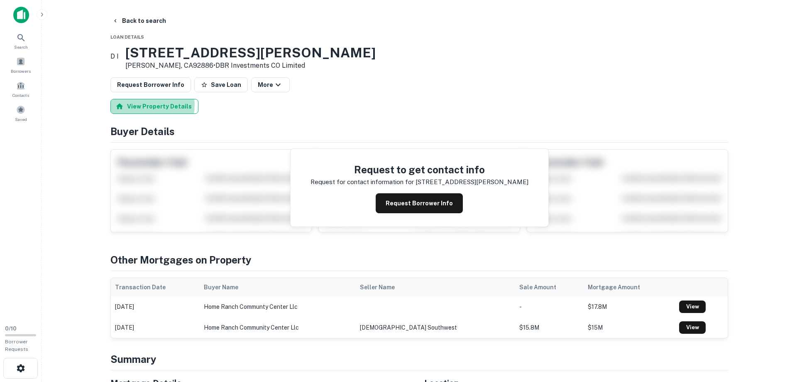
click at [147, 106] on button "View Property Details" at bounding box center [154, 106] width 88 height 15
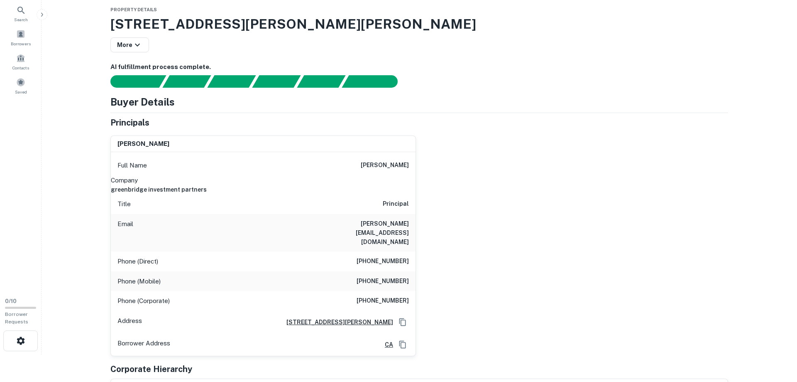
scroll to position [42, 0]
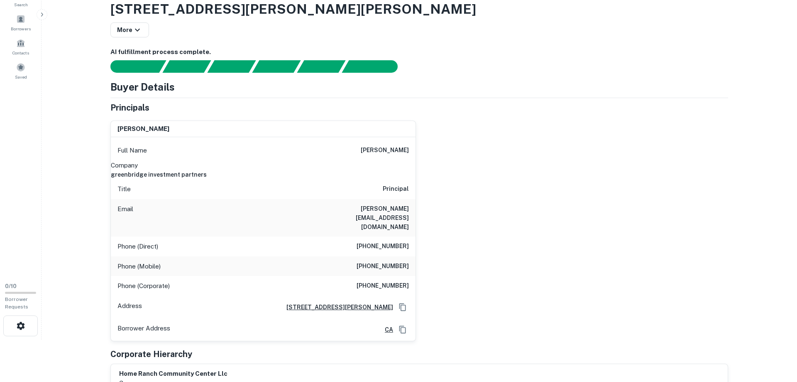
click at [600, 142] on div "fareed kanani Full Name fareed kanani Company greenbridge investment partners T…" at bounding box center [416, 227] width 624 height 227
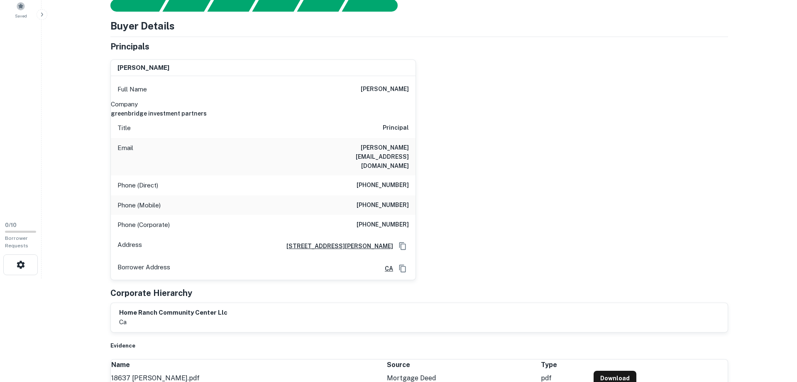
scroll to position [85, 0]
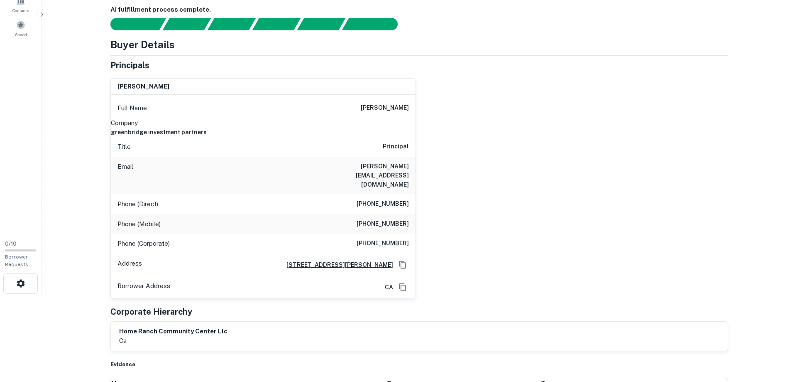
click at [111, 64] on h5 "Principals" at bounding box center [129, 65] width 39 height 12
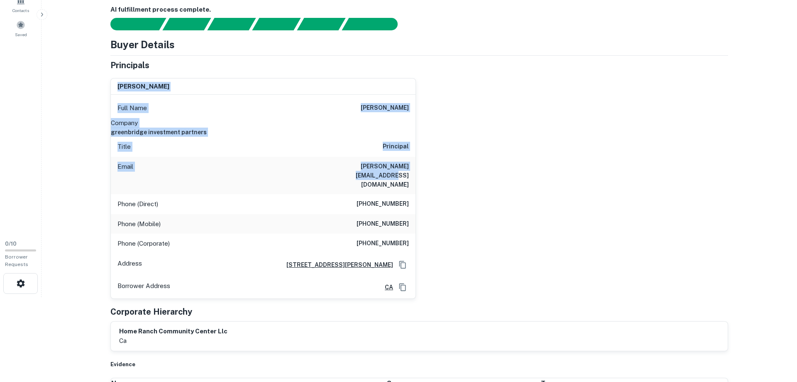
drag, startPoint x: 117, startPoint y: 86, endPoint x: 406, endPoint y: 169, distance: 300.0
click at [406, 169] on div "fareed kanani Full Name fareed kanani Company greenbridge investment partners T…" at bounding box center [263, 188] width 305 height 220
drag, startPoint x: 377, startPoint y: 115, endPoint x: 374, endPoint y: 110, distance: 5.8
click at [377, 114] on div "Full Name fareed kanani" at bounding box center [263, 108] width 305 height 20
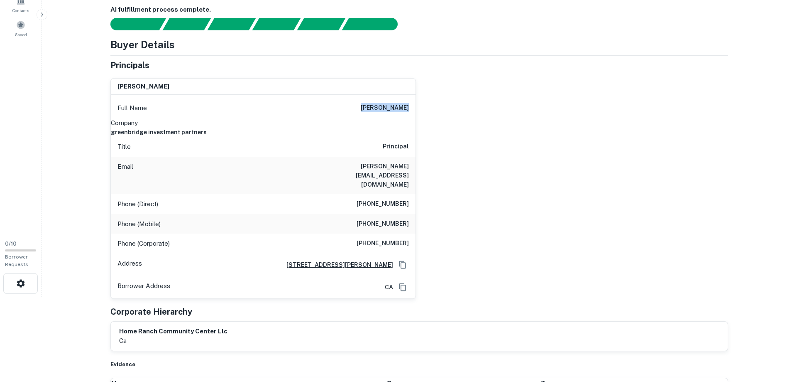
drag, startPoint x: 370, startPoint y: 106, endPoint x: 413, endPoint y: 106, distance: 43.6
click at [413, 106] on div "Full Name fareed kanani" at bounding box center [263, 108] width 305 height 20
copy h6 "fareed kanani"
drag, startPoint x: 327, startPoint y: 167, endPoint x: 414, endPoint y: 166, distance: 87.6
click at [414, 166] on div "Email fareed@greenbridgecorp.com" at bounding box center [263, 175] width 305 height 37
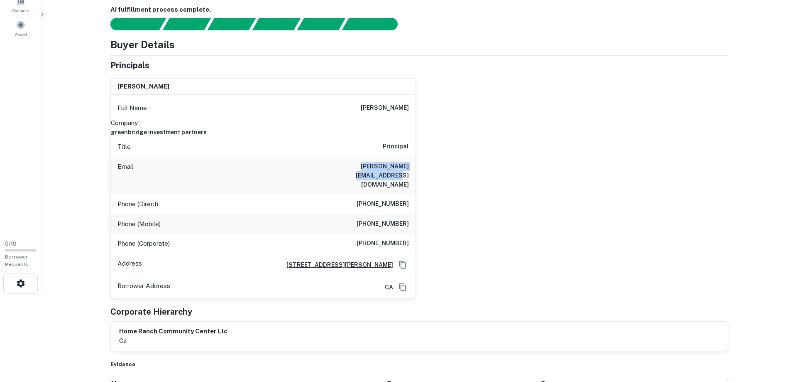
copy h6 "fareed@greenbridgecorp.com"
drag, startPoint x: 365, startPoint y: 206, endPoint x: 409, endPoint y: 208, distance: 44.0
click at [409, 219] on h6 "(626) 399-5796" at bounding box center [383, 224] width 52 height 10
copy h6 "(626) 399-5796"
click at [465, 221] on div "fareed kanani Full Name fareed kanani Company greenbridge investment partners T…" at bounding box center [416, 184] width 624 height 227
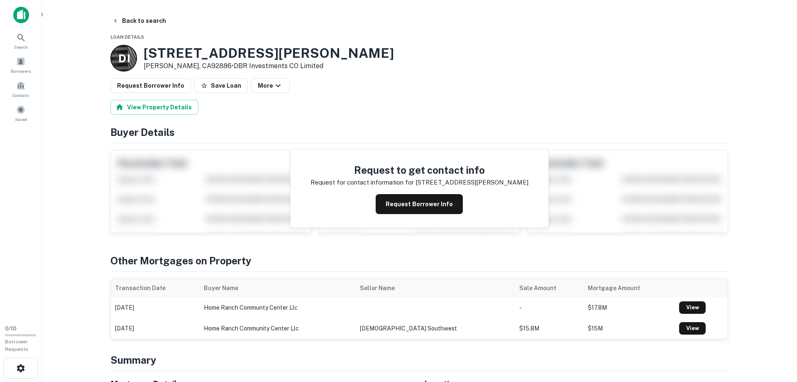
click at [289, 259] on h4 "Other Mortgages on Property" at bounding box center [419, 260] width 618 height 15
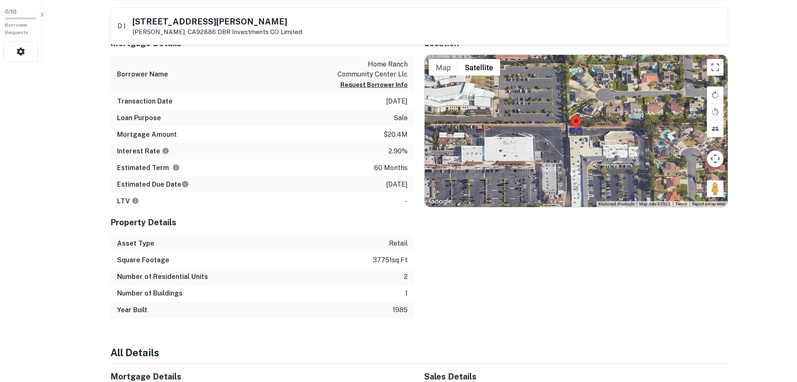
scroll to position [296, 0]
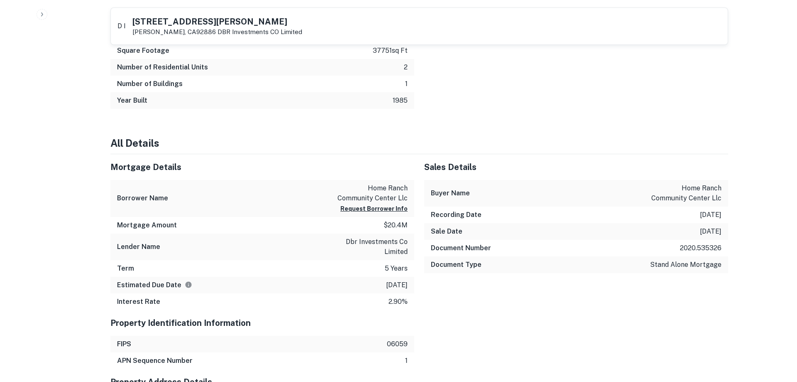
scroll to position [508, 0]
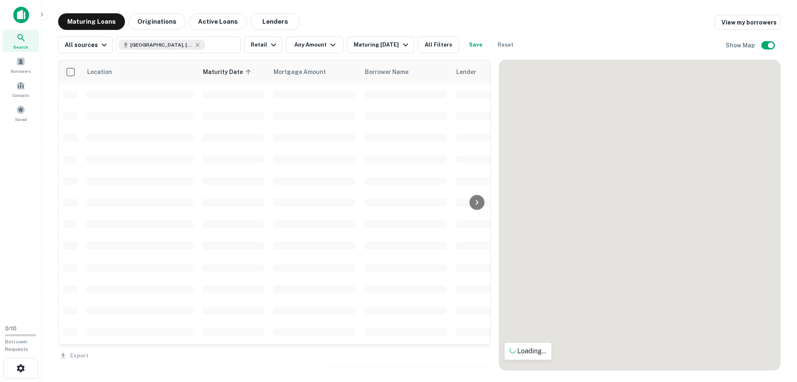
scroll to position [95, 0]
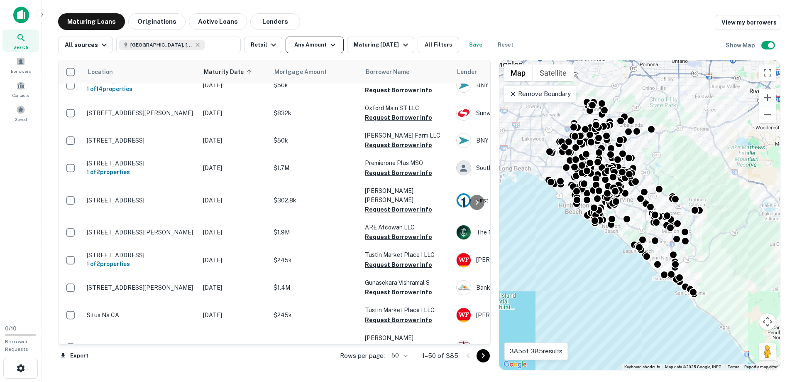
click at [307, 47] on button "Any Amount" at bounding box center [315, 45] width 58 height 17
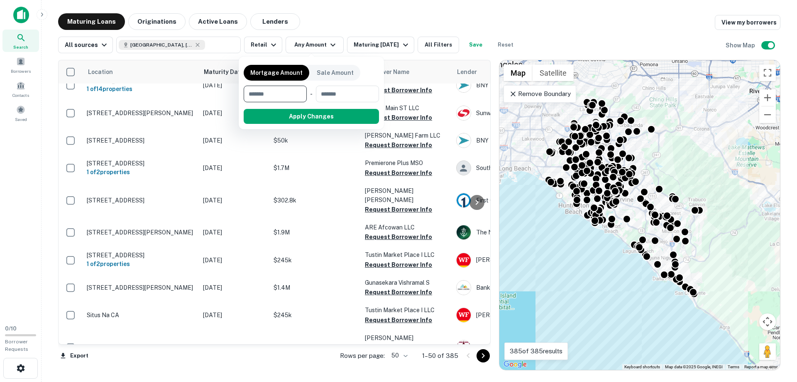
click at [279, 95] on input "number" at bounding box center [272, 94] width 57 height 17
type input "*******"
click at [318, 113] on button "Apply Changes" at bounding box center [326, 116] width 105 height 15
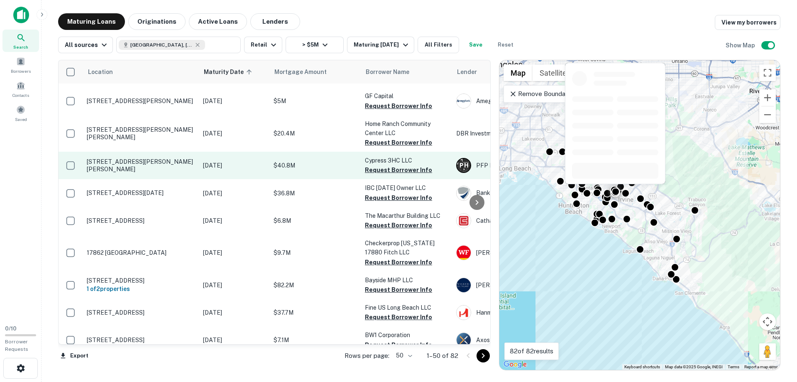
scroll to position [284, 0]
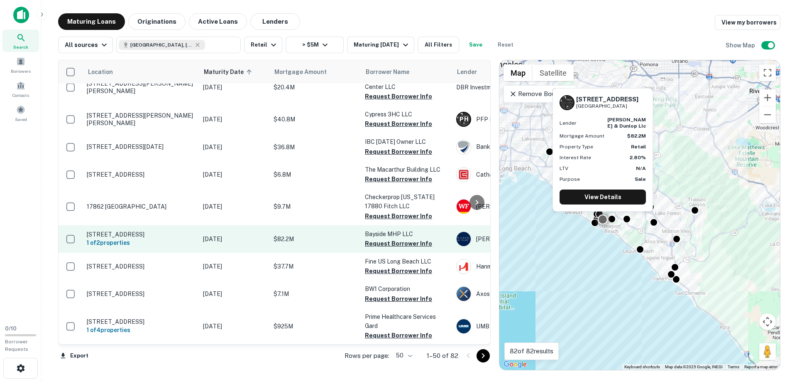
click at [114, 238] on p "300 E Coast Hwy Newport Beach, CA92660" at bounding box center [141, 233] width 108 height 7
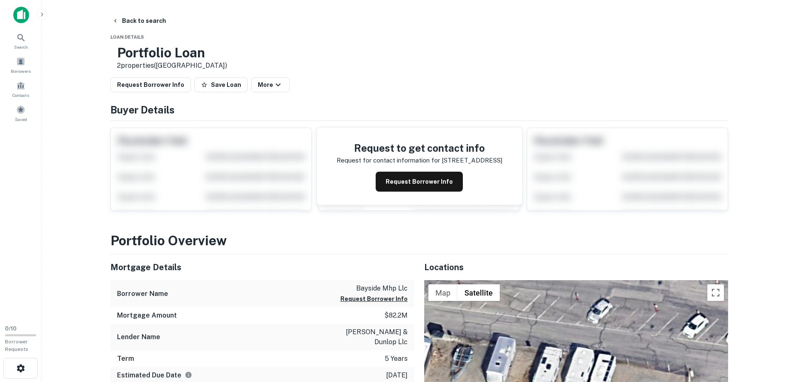
click at [143, 111] on h4 "Buyer Details" at bounding box center [419, 109] width 618 height 15
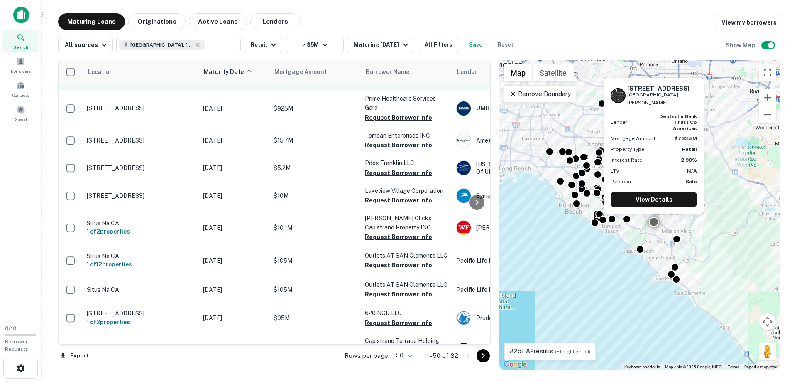
scroll to position [568, 0]
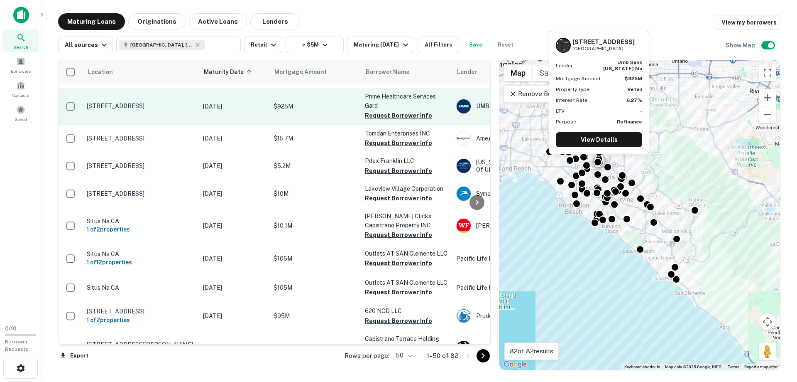
click at [97, 110] on p "12501 Garden Grove Blvd Garden Grove, CA92843" at bounding box center [141, 105] width 108 height 7
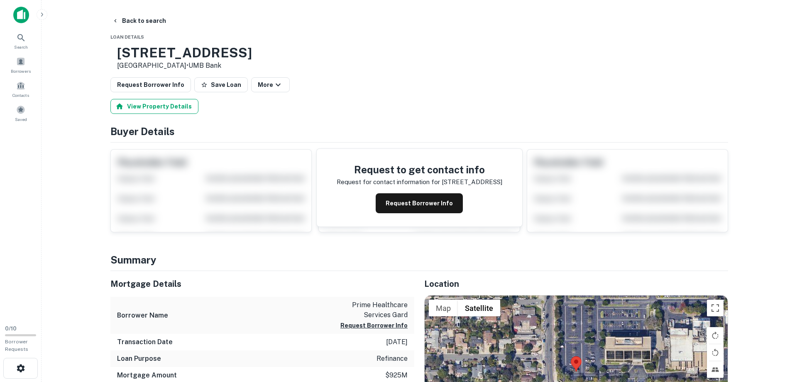
click at [160, 103] on button "View Property Details" at bounding box center [154, 106] width 88 height 15
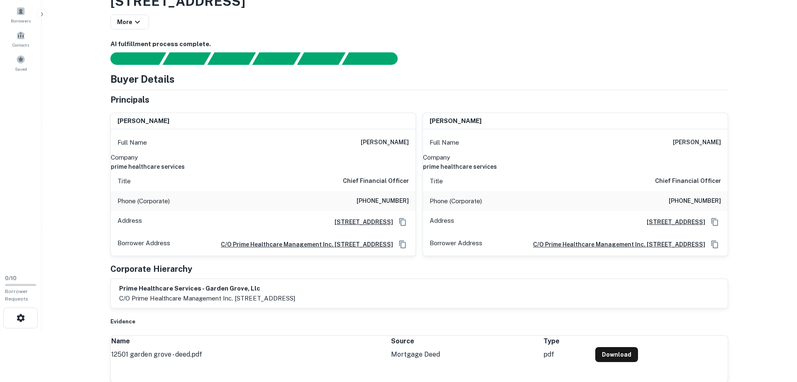
scroll to position [42, 0]
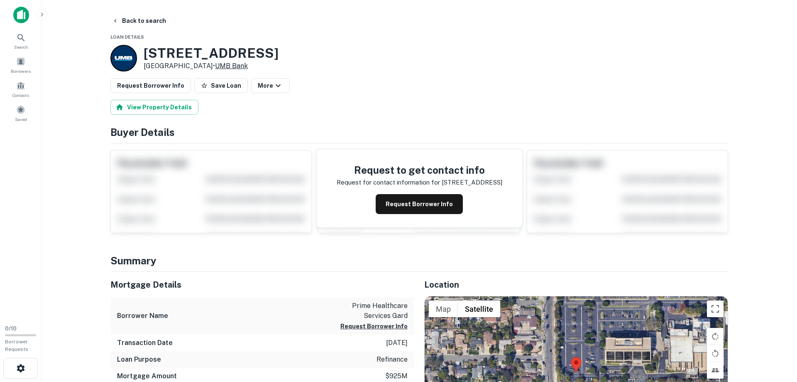
click at [225, 67] on link "UMB Bank" at bounding box center [231, 66] width 33 height 8
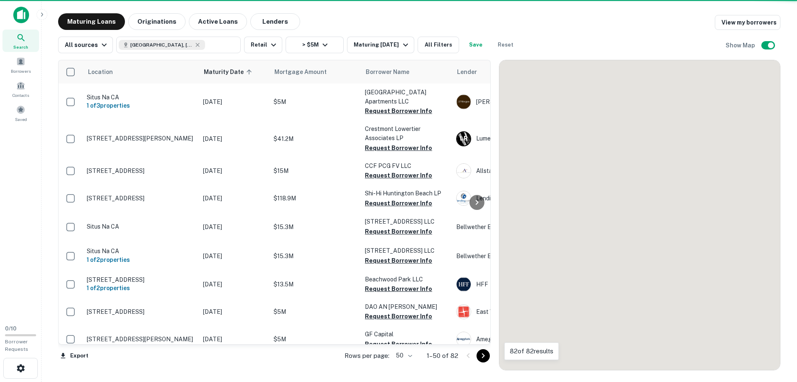
scroll to position [568, 0]
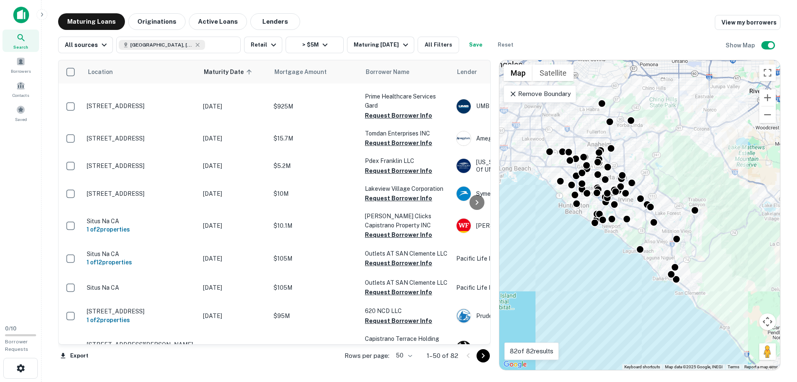
click at [28, 201] on div "Search Borrowers Contacts Saved" at bounding box center [20, 159] width 41 height 318
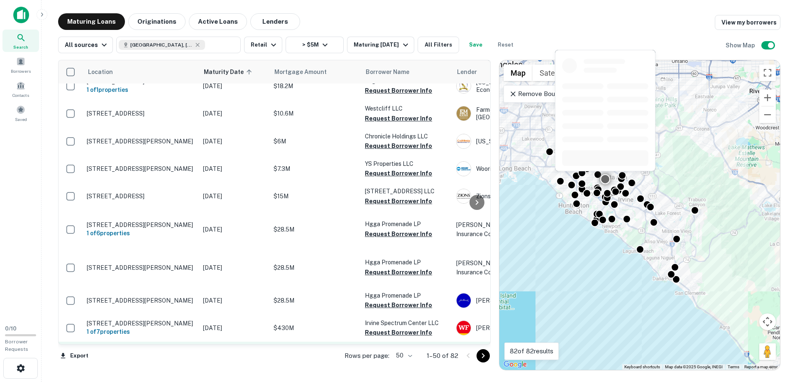
scroll to position [1293, 0]
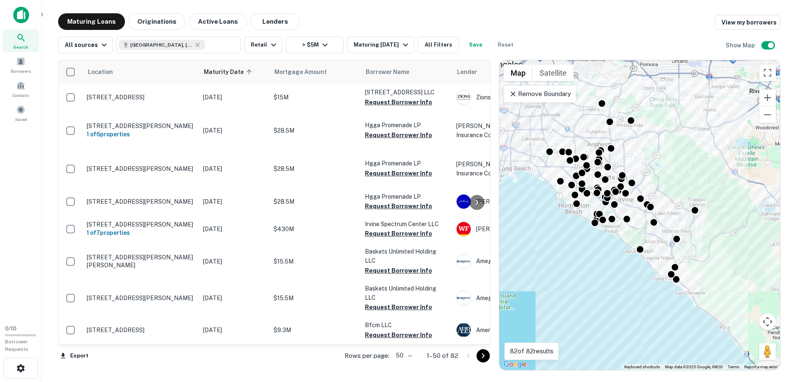
click at [482, 351] on icon "Go to next page" at bounding box center [483, 355] width 10 height 10
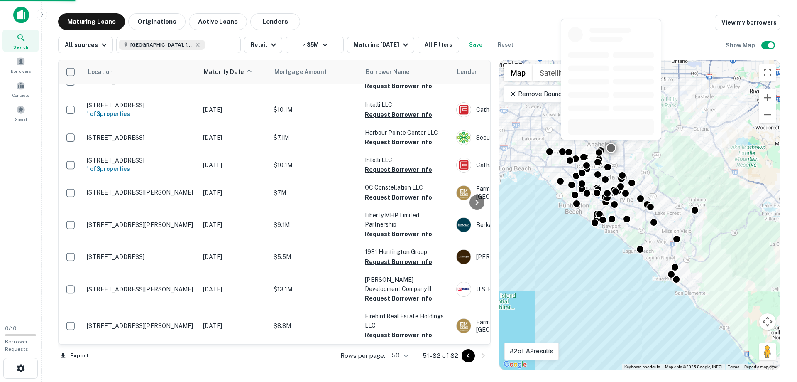
scroll to position [700, 0]
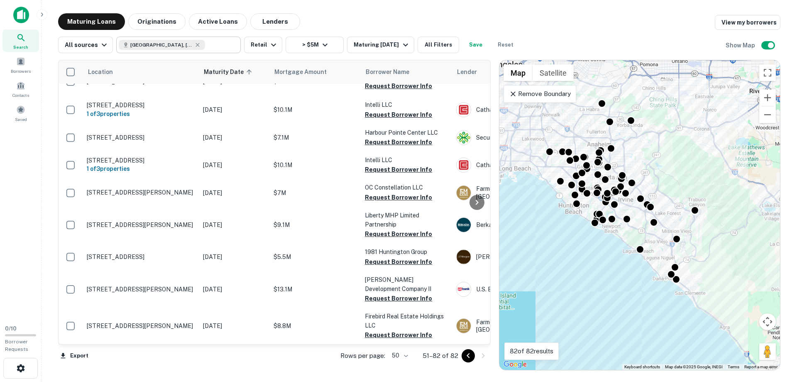
click at [194, 45] on icon at bounding box center [197, 45] width 7 height 7
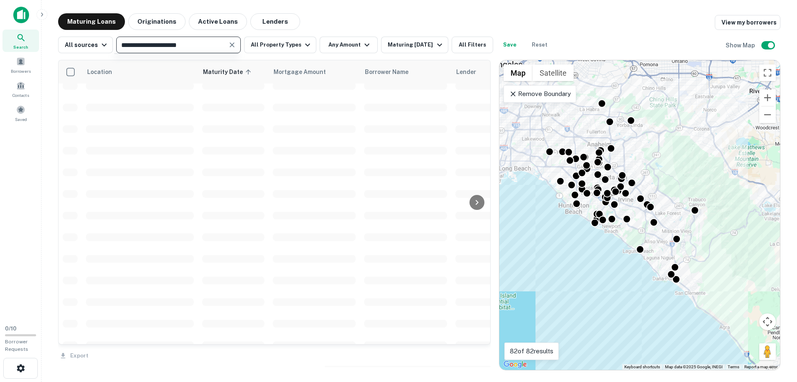
type input "**********"
click at [229, 45] on icon "Clear" at bounding box center [232, 45] width 8 height 8
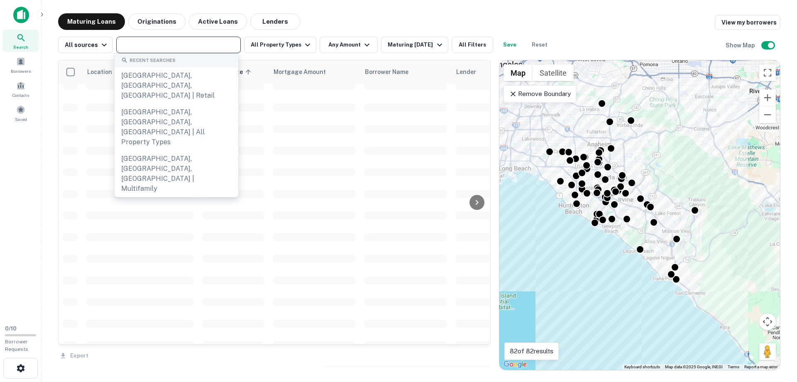
click at [166, 43] on input "text" at bounding box center [178, 45] width 118 height 12
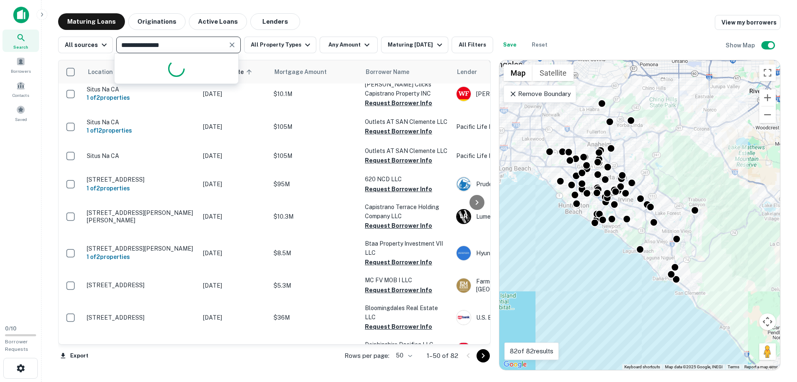
type input "**********"
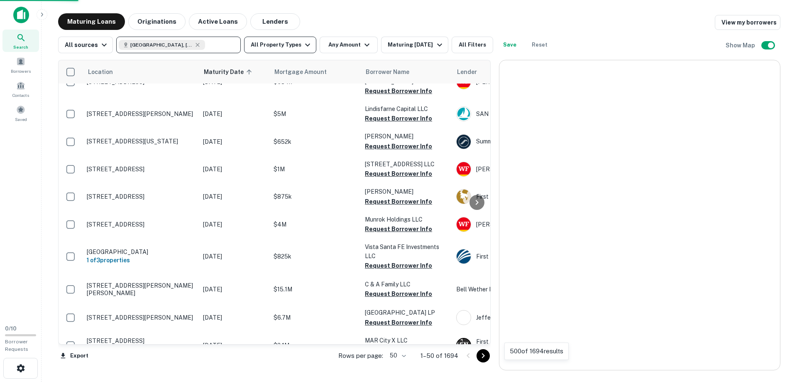
click at [268, 46] on button "All Property Types" at bounding box center [280, 45] width 72 height 17
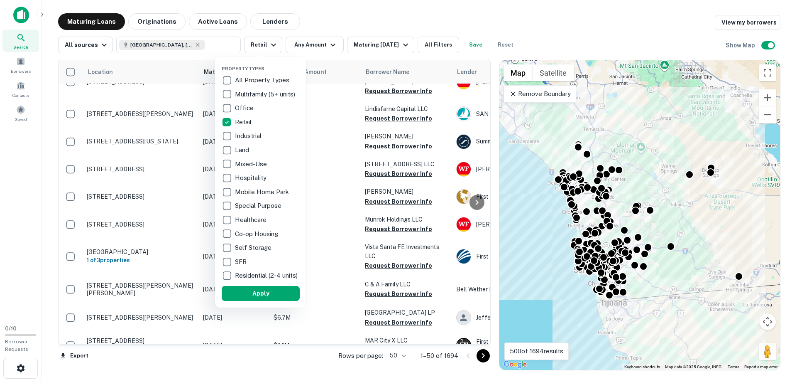
drag, startPoint x: 306, startPoint y: 42, endPoint x: 312, endPoint y: 48, distance: 8.5
click at [307, 42] on div at bounding box center [398, 191] width 797 height 382
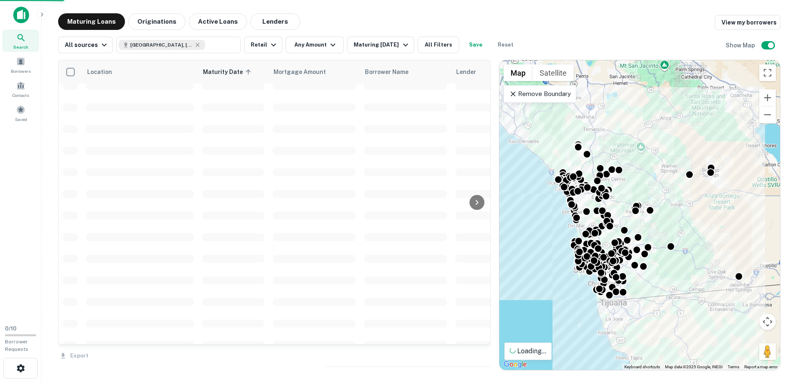
click at [324, 45] on button "Any Amount" at bounding box center [315, 45] width 58 height 17
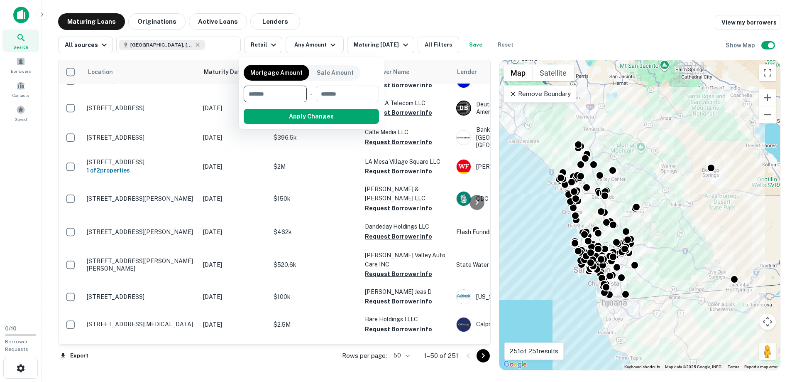
click at [267, 96] on input "number" at bounding box center [272, 94] width 57 height 17
type input "*******"
click at [331, 120] on button "Apply Changes" at bounding box center [326, 116] width 105 height 15
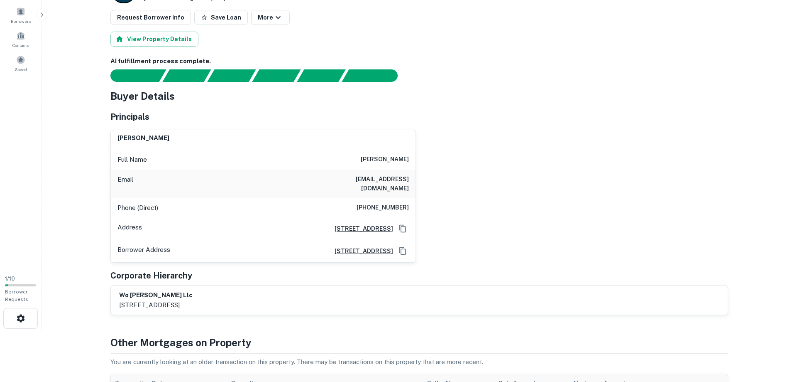
scroll to position [127, 0]
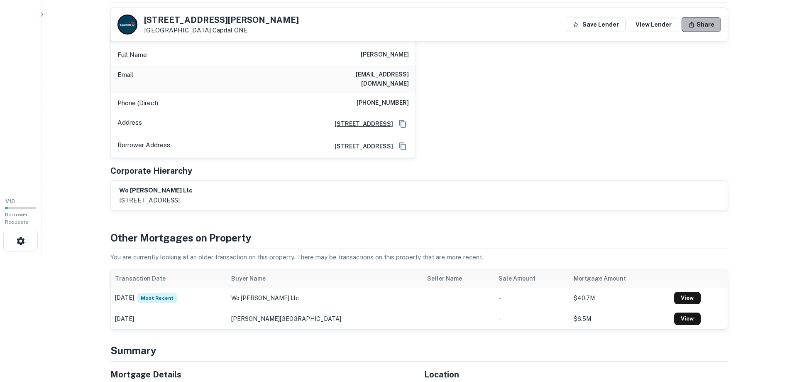
click at [703, 27] on button "Share" at bounding box center [701, 24] width 39 height 15
click at [744, 22] on div "Loan link copied to clipboard" at bounding box center [728, 22] width 100 height 10
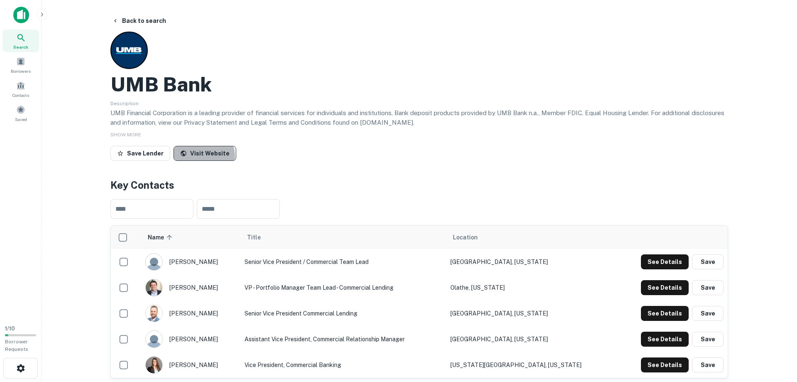
click at [199, 156] on link "Visit Website" at bounding box center [205, 153] width 63 height 15
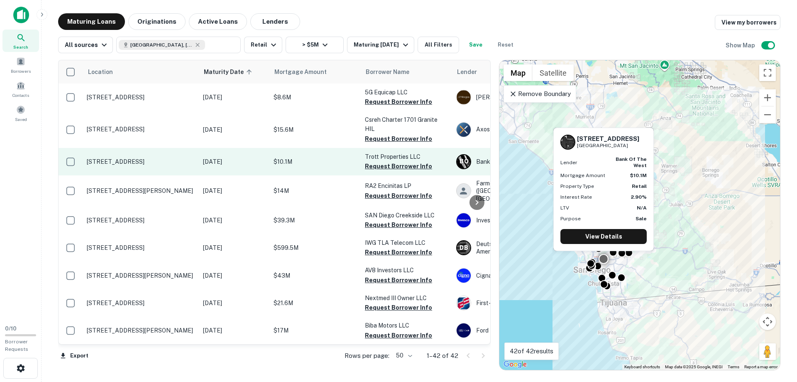
click at [123, 158] on p "[STREET_ADDRESS]" at bounding box center [141, 161] width 108 height 7
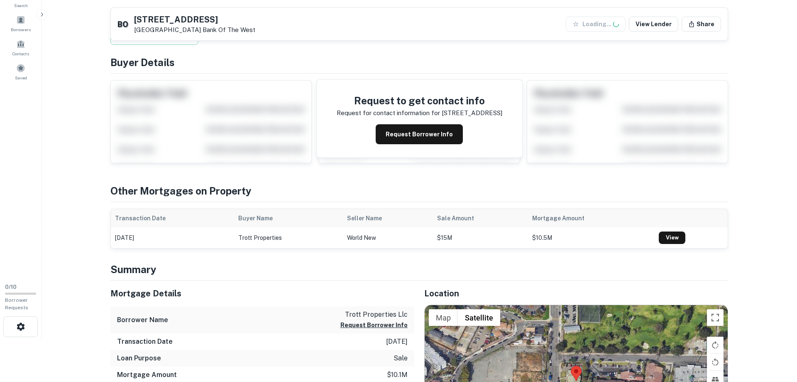
scroll to position [127, 0]
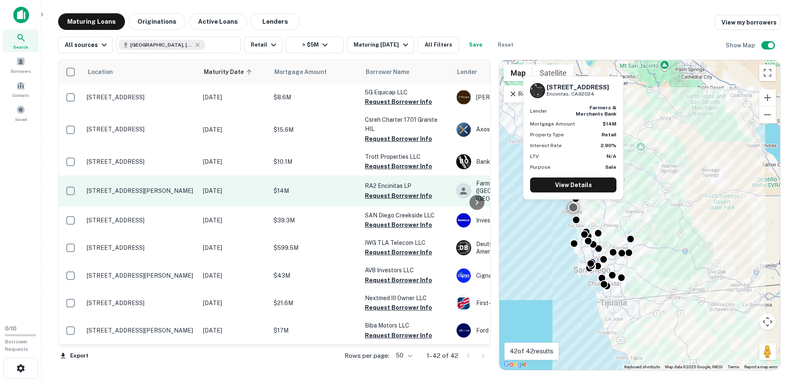
click at [125, 187] on p "427 Santa Fe Dr Encinitas, CA92024" at bounding box center [141, 190] width 108 height 7
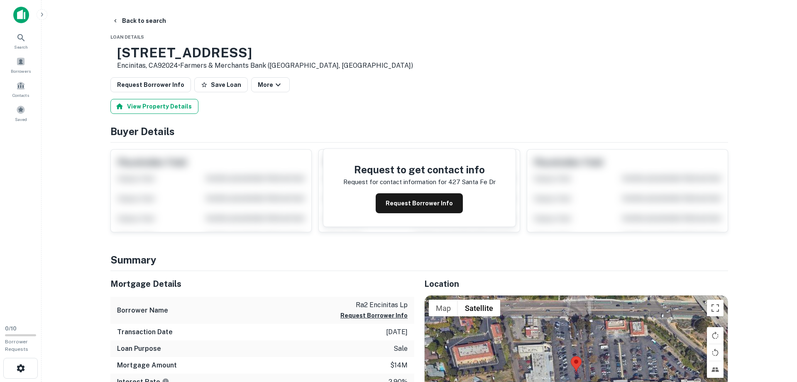
click at [179, 110] on button "View Property Details" at bounding box center [154, 106] width 88 height 15
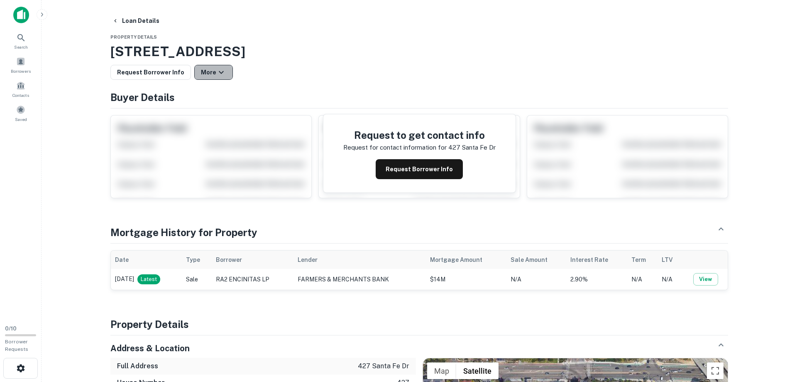
click at [219, 71] on icon "button" at bounding box center [221, 72] width 5 height 3
click at [377, 87] on div at bounding box center [398, 191] width 797 height 382
click at [699, 278] on button "View" at bounding box center [705, 279] width 25 height 12
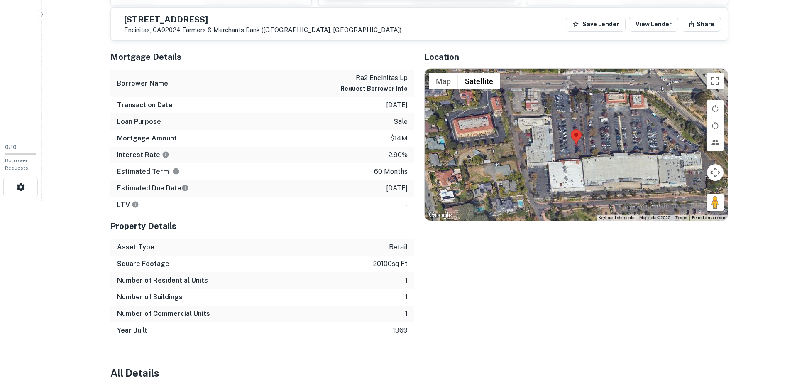
scroll to position [169, 0]
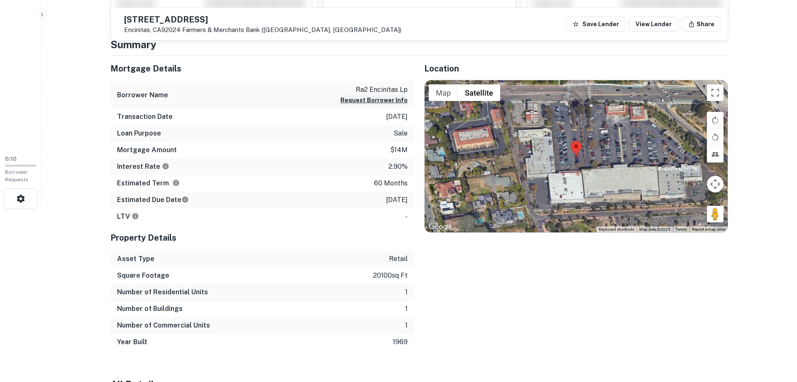
click at [370, 103] on button "Request Borrower Info" at bounding box center [373, 100] width 67 height 10
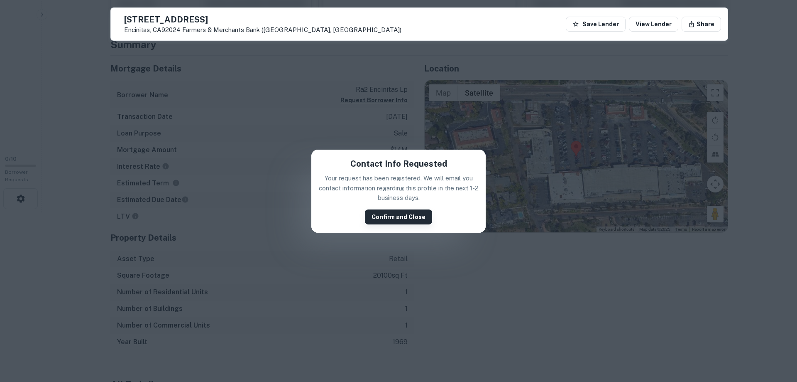
click at [387, 213] on button "Confirm and Close" at bounding box center [398, 216] width 67 height 15
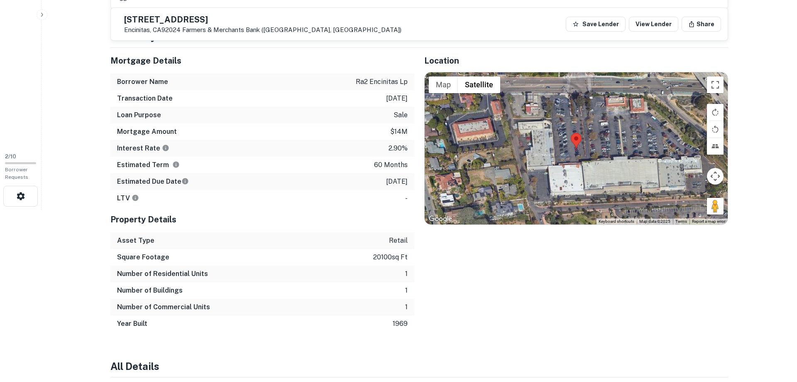
scroll to position [181, 0]
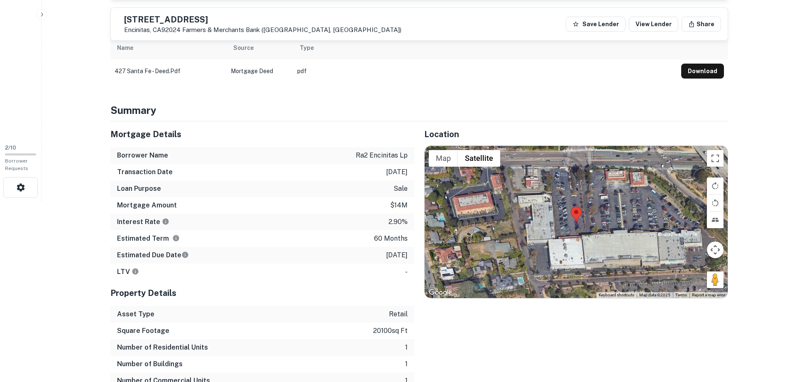
click at [559, 64] on td "pdf" at bounding box center [485, 70] width 384 height 23
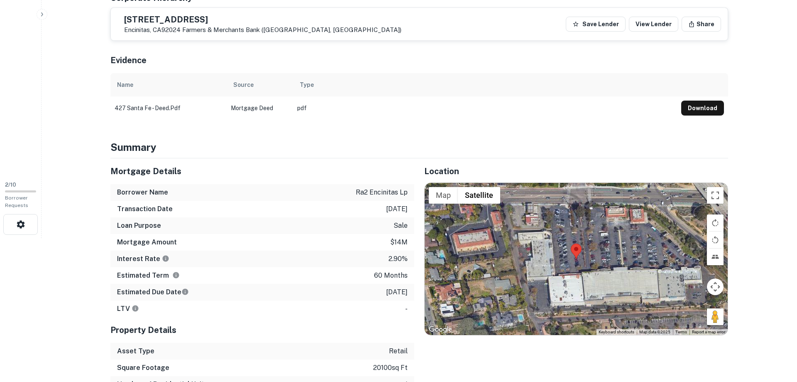
scroll to position [0, 0]
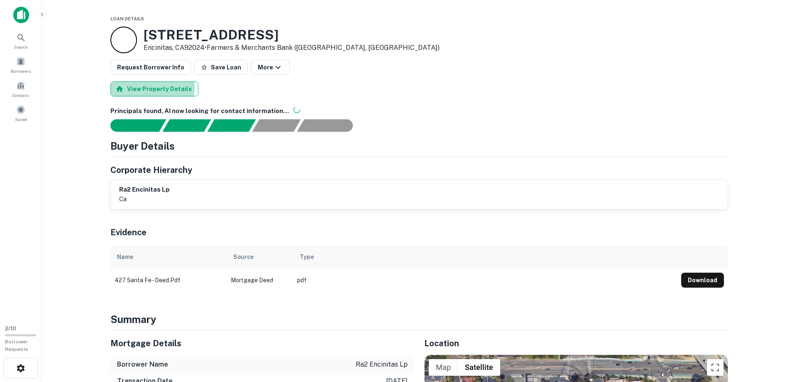
click at [134, 87] on button "View Property Details" at bounding box center [154, 88] width 88 height 15
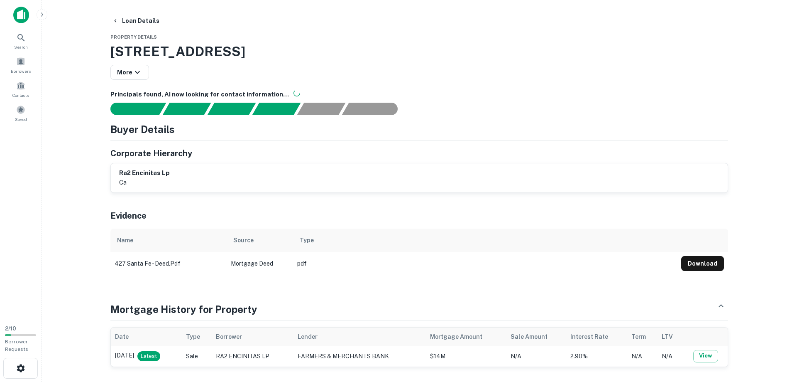
click at [302, 261] on td "pdf" at bounding box center [485, 263] width 384 height 23
drag, startPoint x: 257, startPoint y: 263, endPoint x: 205, endPoint y: 262, distance: 52.3
click at [256, 263] on td "Mortgage Deed" at bounding box center [260, 263] width 66 height 23
drag, startPoint x: 161, startPoint y: 264, endPoint x: 145, endPoint y: 262, distance: 16.3
click at [161, 264] on td "427 santa fe - deed.pdf" at bounding box center [168, 263] width 116 height 23
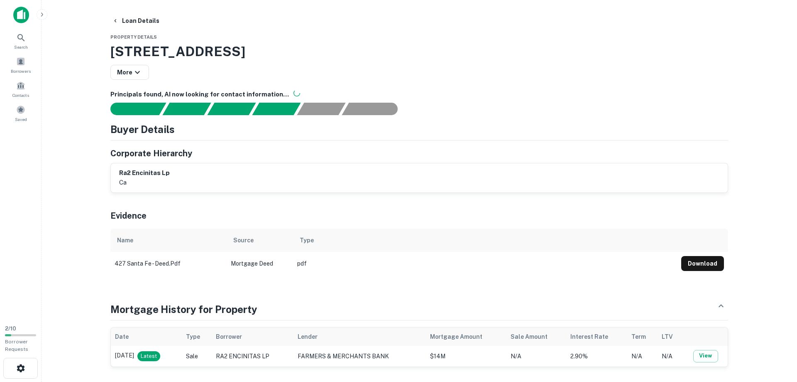
click at [126, 256] on td "427 santa fe - deed.pdf" at bounding box center [168, 263] width 116 height 23
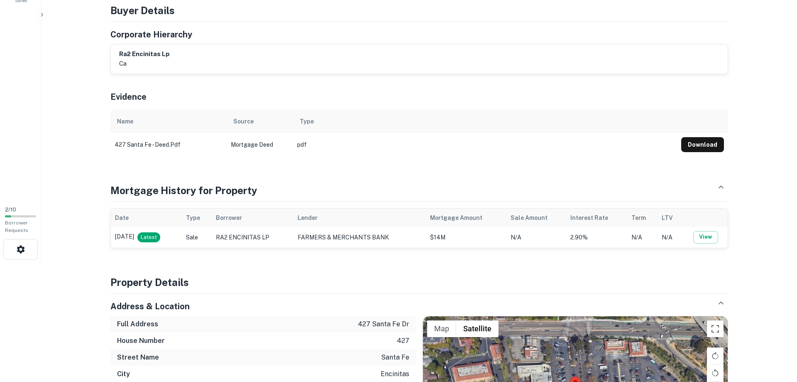
scroll to position [127, 0]
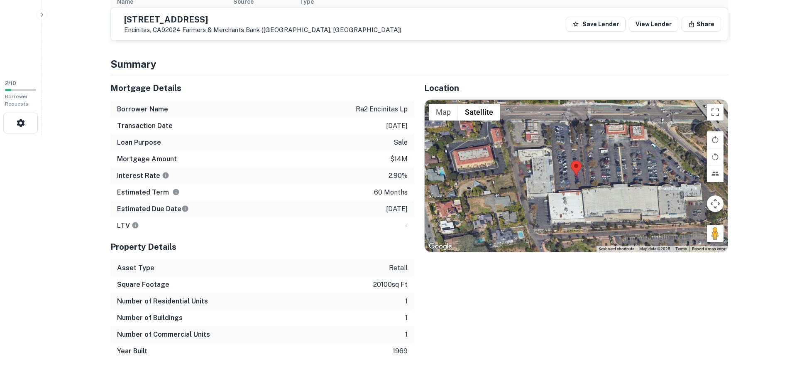
scroll to position [254, 0]
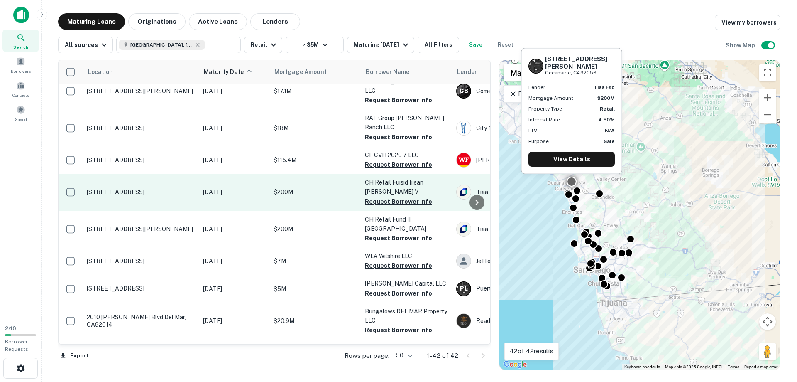
scroll to position [947, 0]
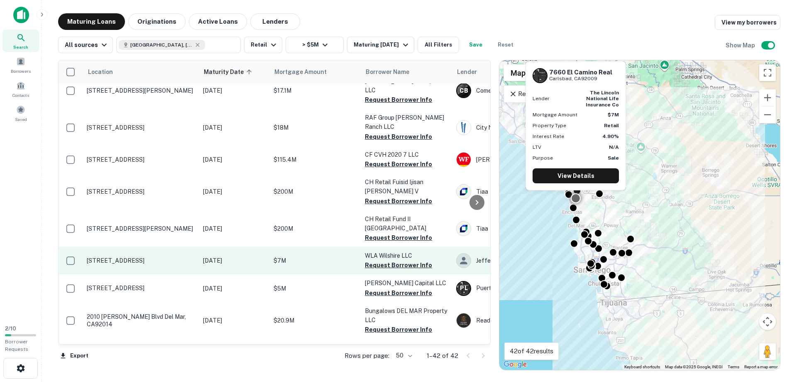
click at [106, 257] on p "7660 El Camino Real Carlsbad, CA92009" at bounding box center [141, 260] width 108 height 7
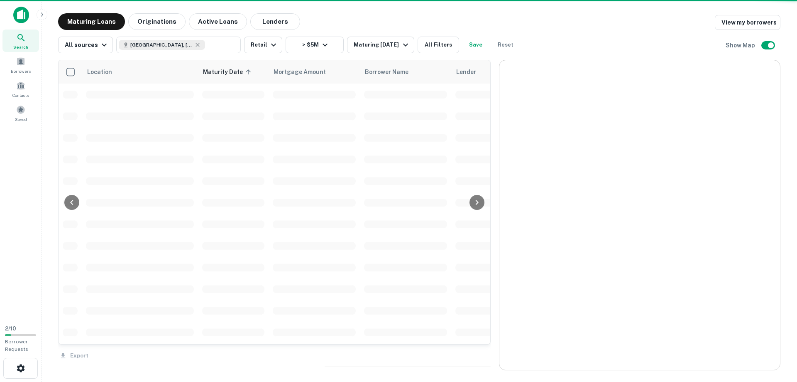
scroll to position [947, 0]
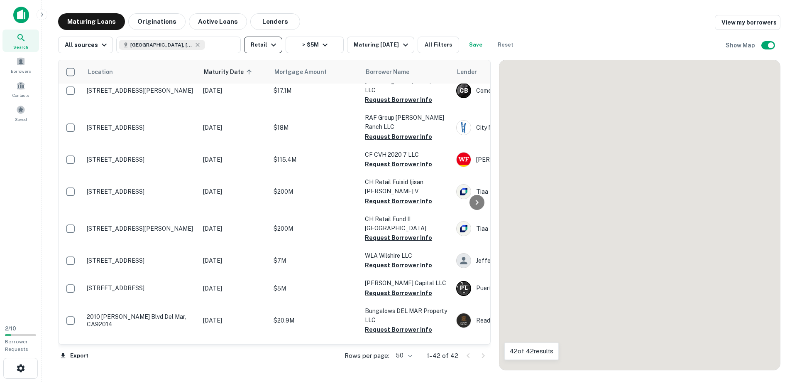
click at [255, 42] on button "Retail" at bounding box center [263, 45] width 38 height 17
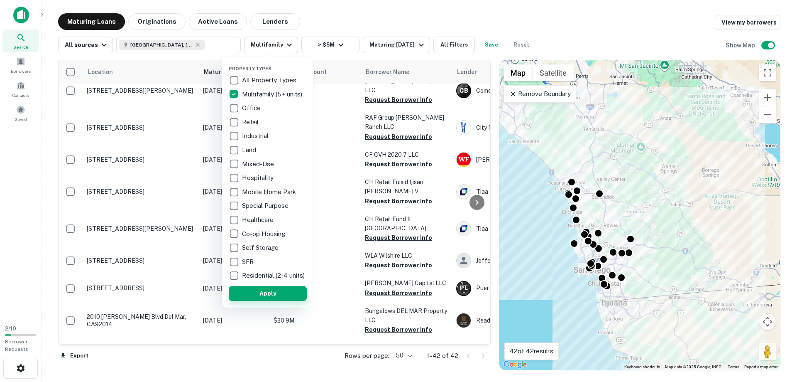
click at [277, 301] on button "Apply" at bounding box center [268, 293] width 78 height 15
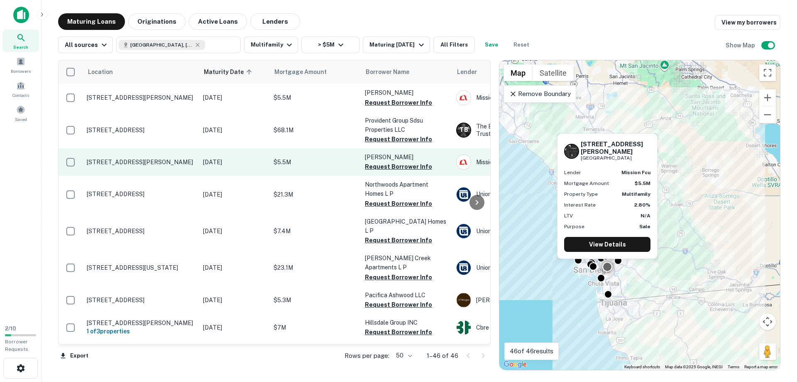
click at [137, 158] on p "6442 Sullivan Ave San Diego, CA92114" at bounding box center [141, 161] width 108 height 7
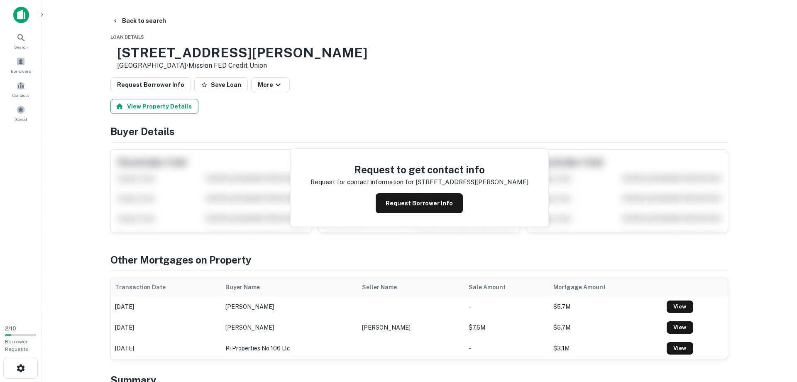
click at [130, 105] on button "View Property Details" at bounding box center [154, 106] width 88 height 15
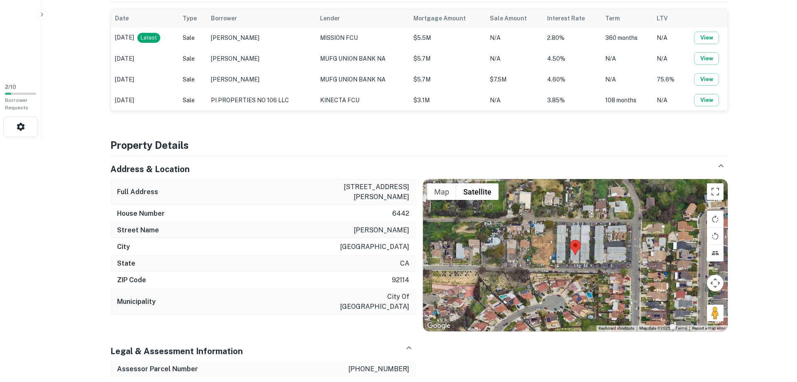
scroll to position [254, 0]
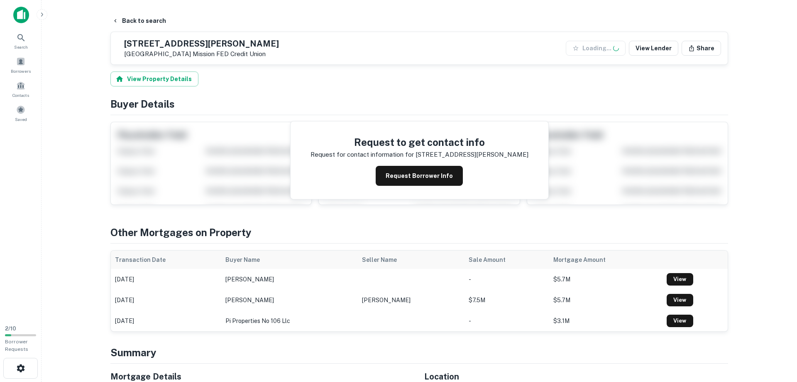
scroll to position [296, 0]
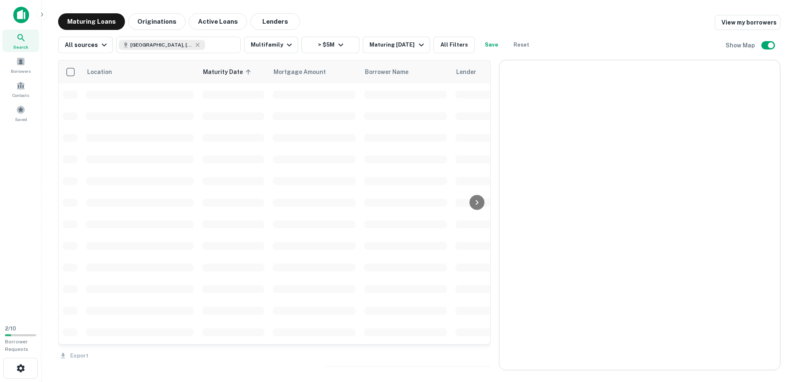
scroll to position [947, 0]
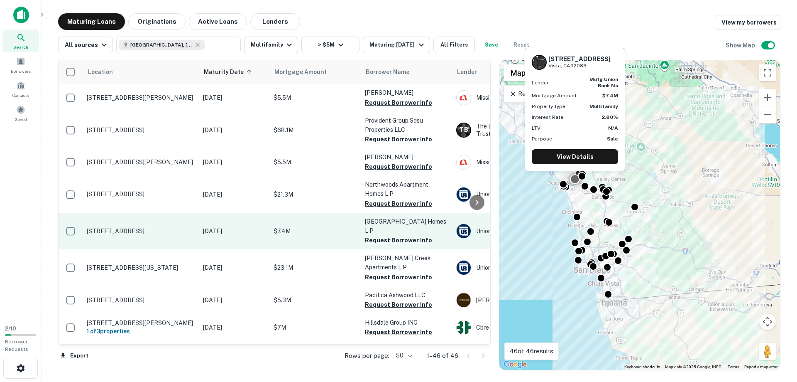
click at [116, 227] on p "173 Durian St Vista, CA92083" at bounding box center [141, 230] width 108 height 7
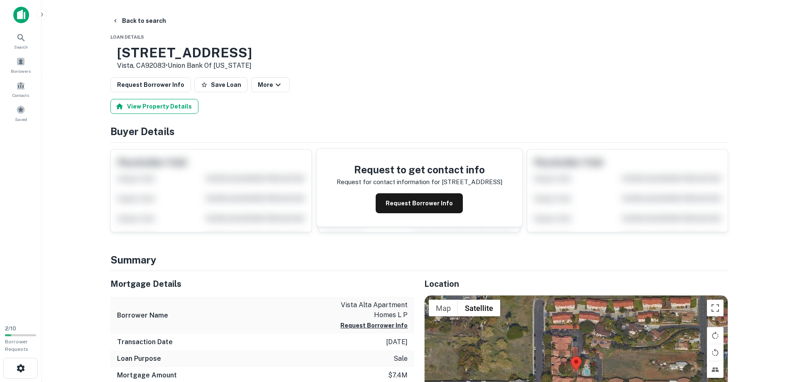
click at [151, 107] on button "View Property Details" at bounding box center [154, 106] width 88 height 15
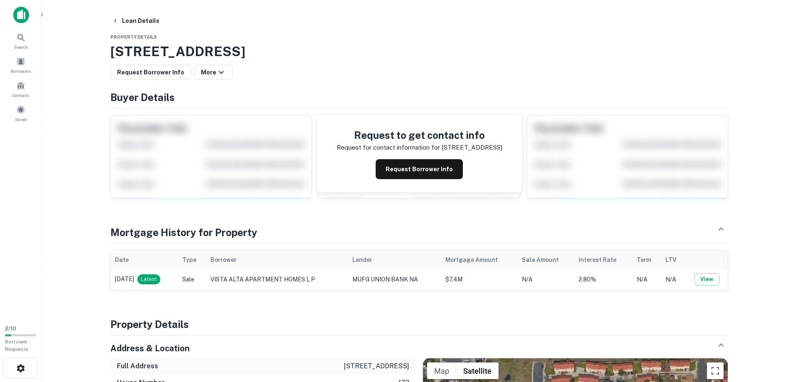
click at [162, 154] on div "Request to get contact info Request for contact information for 173 durian st R…" at bounding box center [419, 153] width 618 height 90
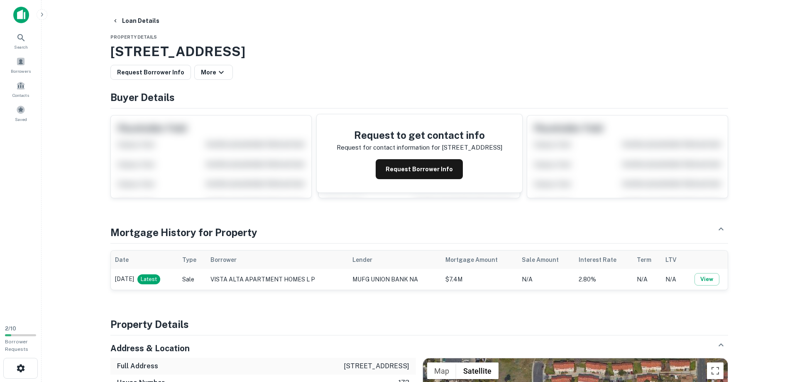
click at [306, 225] on div "Mortgage History for Property" at bounding box center [419, 229] width 618 height 22
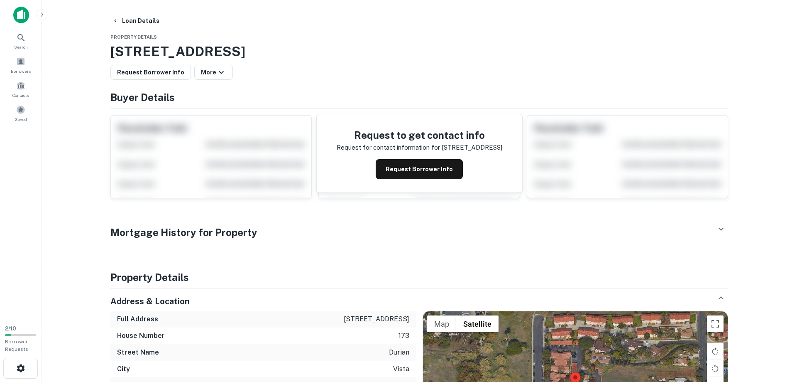
click at [306, 225] on div "Mortgage History for Property" at bounding box center [419, 229] width 618 height 22
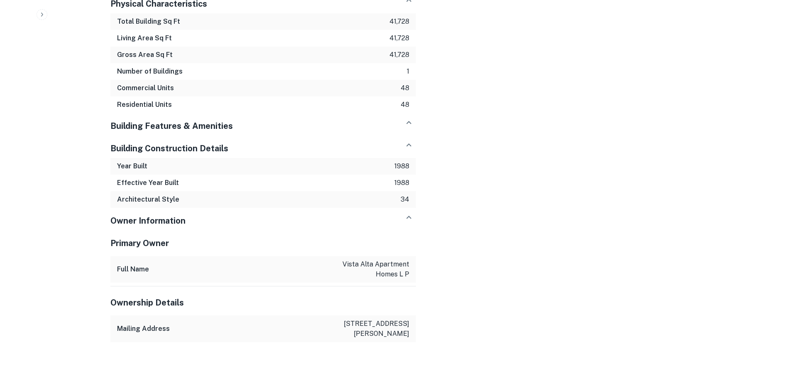
scroll to position [85, 0]
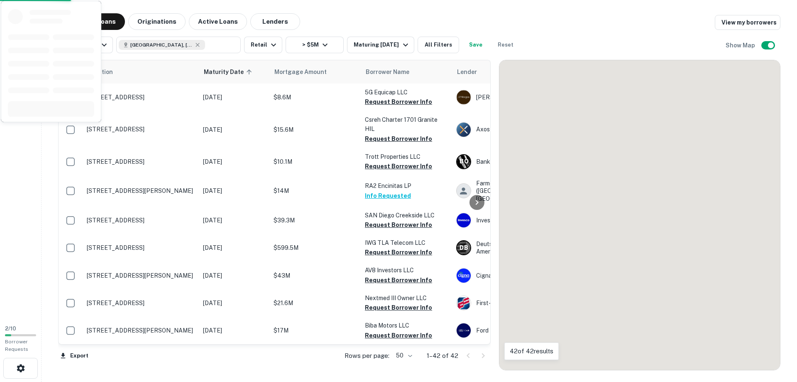
scroll to position [947, 0]
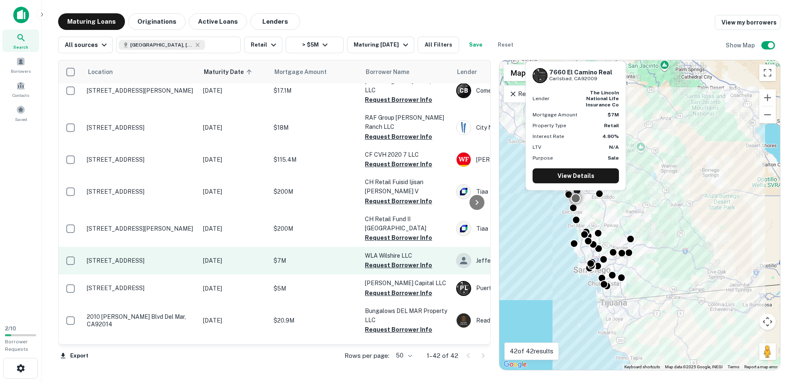
click at [117, 257] on p "7660 El Camino Real Carlsbad, CA92009" at bounding box center [141, 260] width 108 height 7
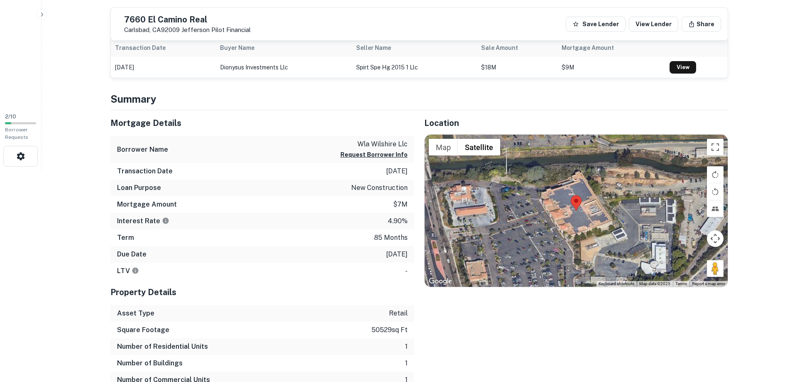
scroll to position [169, 0]
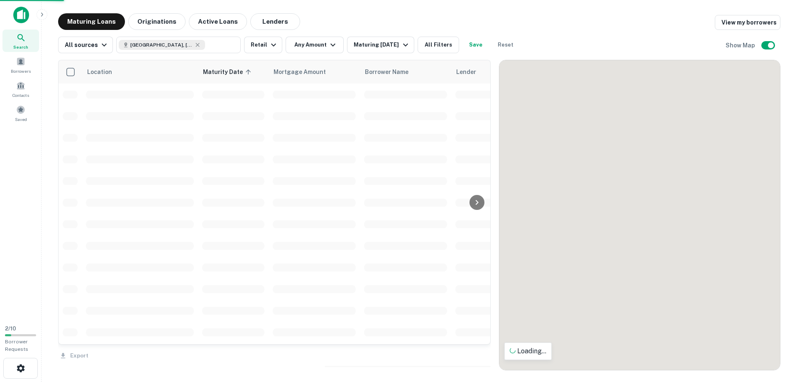
scroll to position [947, 0]
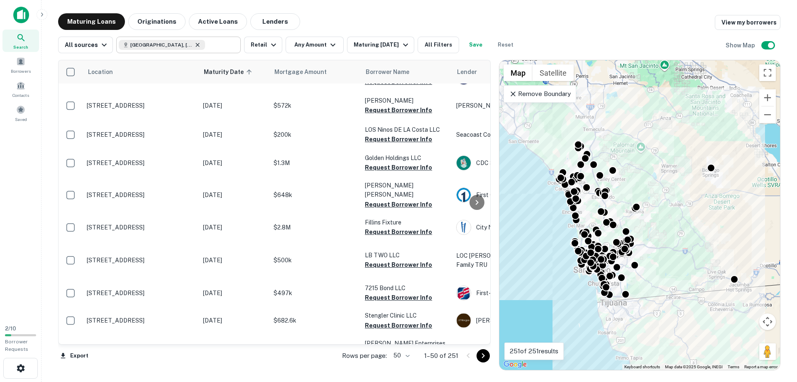
click at [197, 44] on icon at bounding box center [197, 45] width 7 height 7
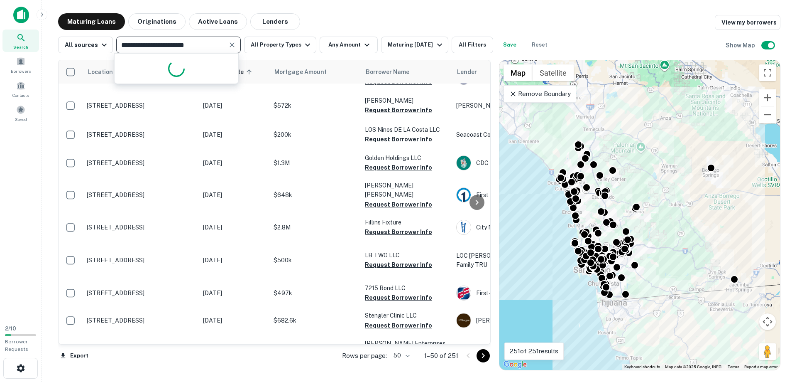
type input "**********"
click at [173, 44] on input "**********" at bounding box center [172, 45] width 106 height 12
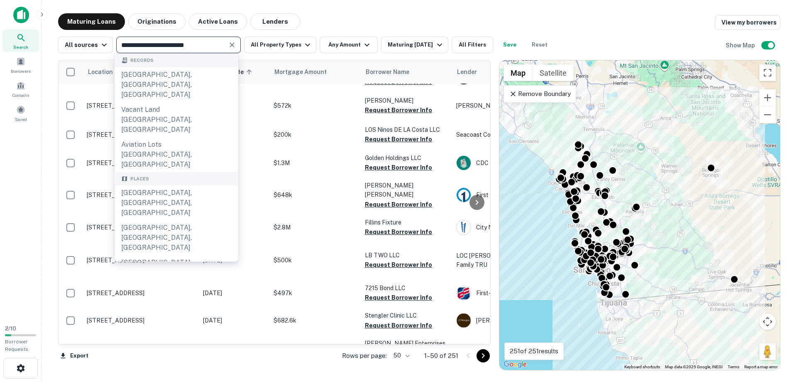
click at [230, 46] on icon "Clear" at bounding box center [232, 44] width 5 height 5
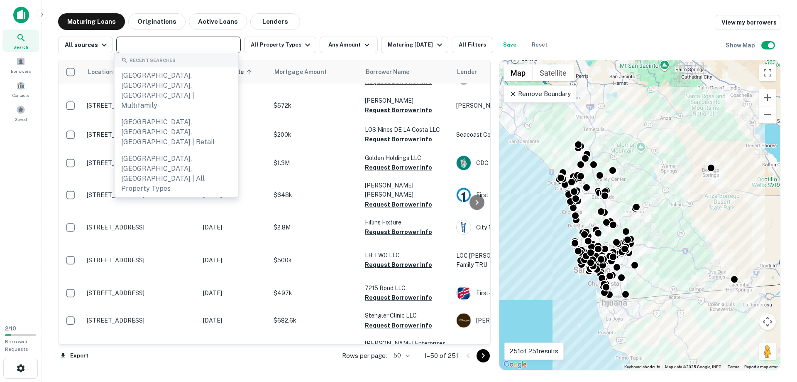
click at [179, 40] on input "text" at bounding box center [178, 45] width 118 height 12
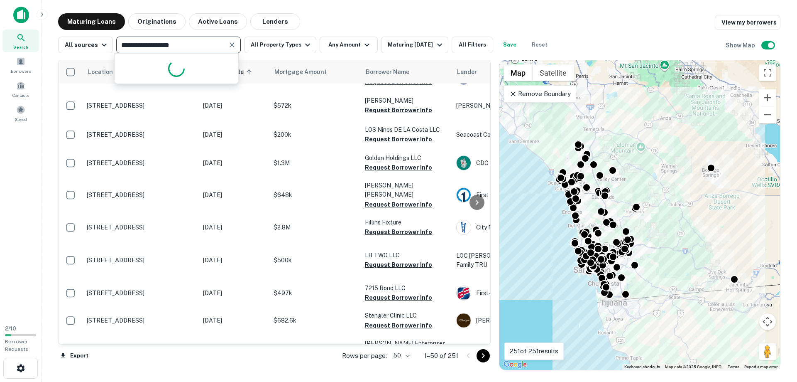
type input "**********"
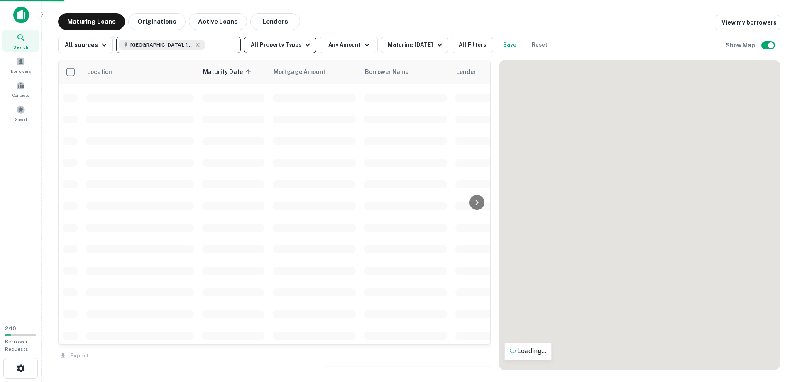
click at [305, 43] on icon "button" at bounding box center [308, 45] width 10 height 10
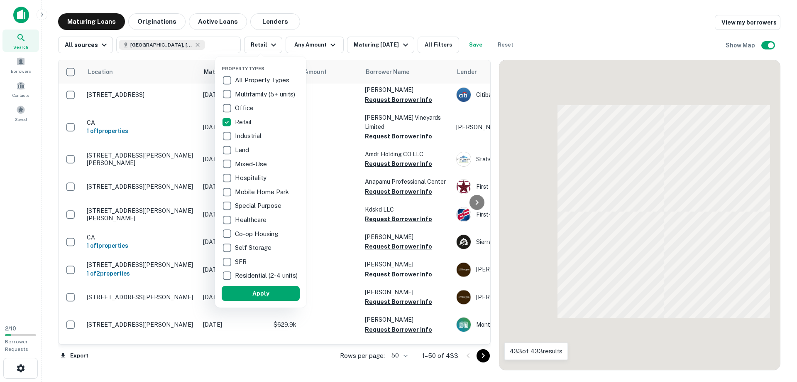
drag, startPoint x: 326, startPoint y: 22, endPoint x: 319, endPoint y: 45, distance: 24.5
click at [326, 21] on div at bounding box center [398, 191] width 797 height 382
click at [319, 45] on div at bounding box center [398, 191] width 797 height 382
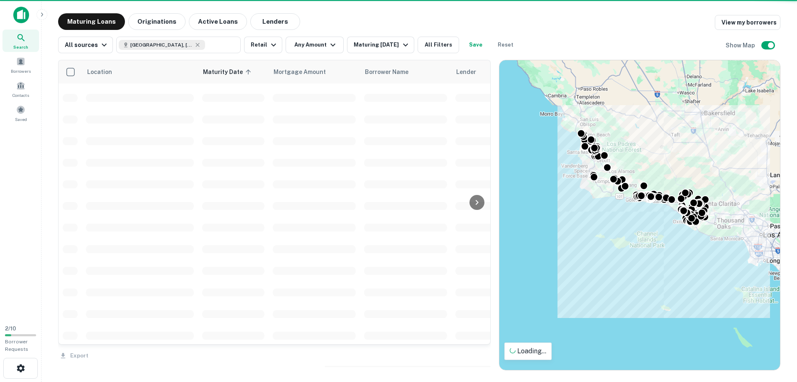
click at [327, 47] on div at bounding box center [398, 191] width 797 height 382
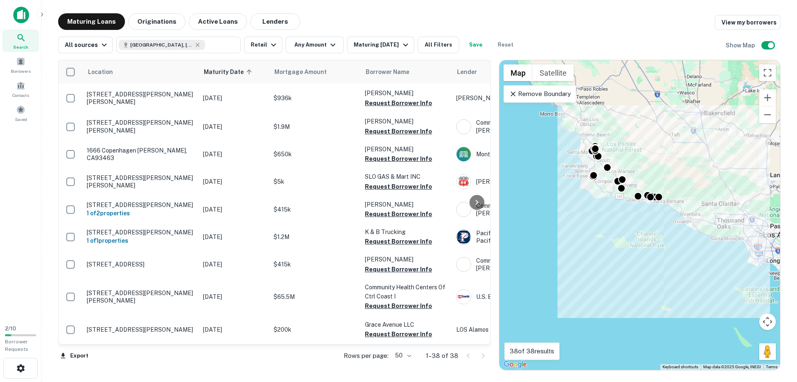
scroll to position [825, 0]
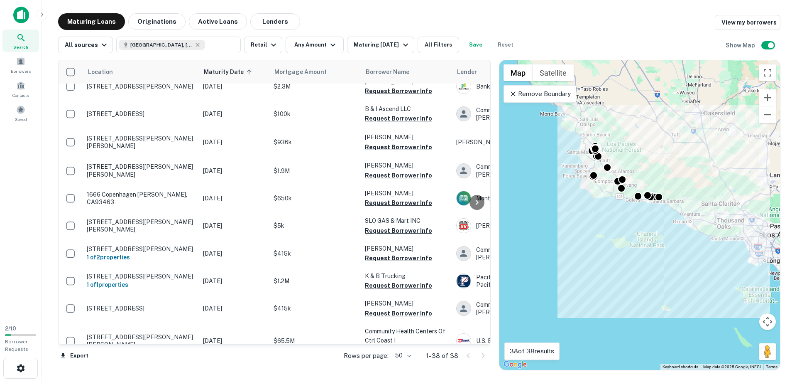
click at [330, 45] on icon "button" at bounding box center [332, 45] width 5 height 3
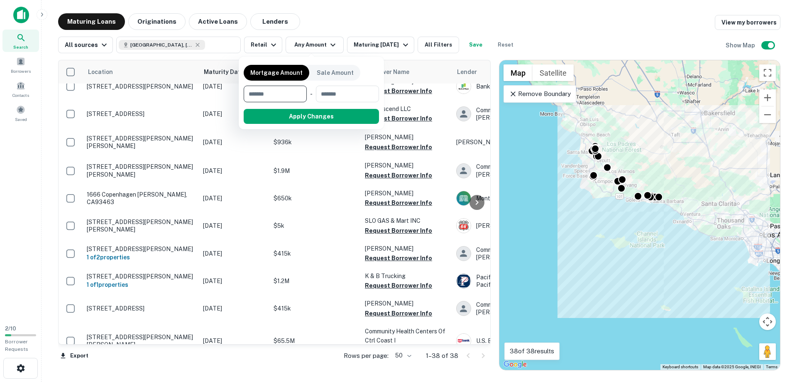
click at [285, 89] on input "number" at bounding box center [272, 94] width 57 height 17
type input "*******"
click at [317, 117] on button "Apply Changes" at bounding box center [326, 116] width 105 height 15
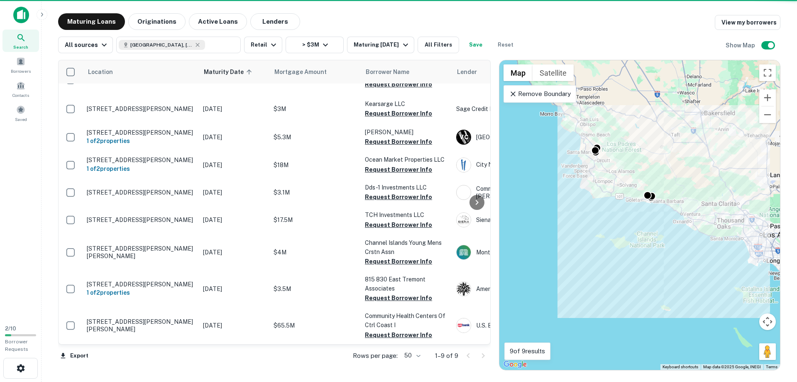
scroll to position [18, 0]
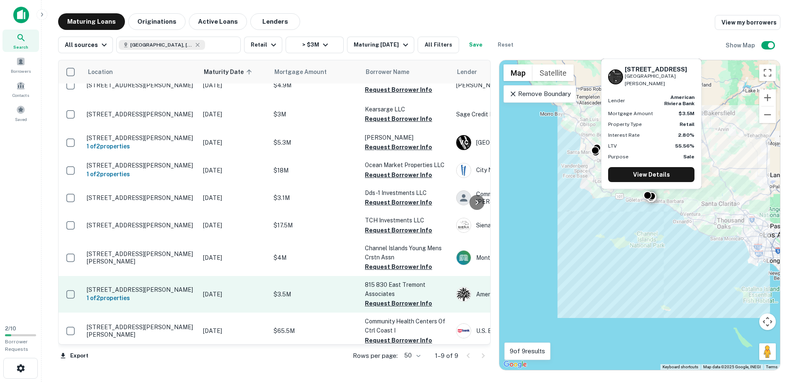
scroll to position [18, 0]
